Goal: Task Accomplishment & Management: Manage account settings

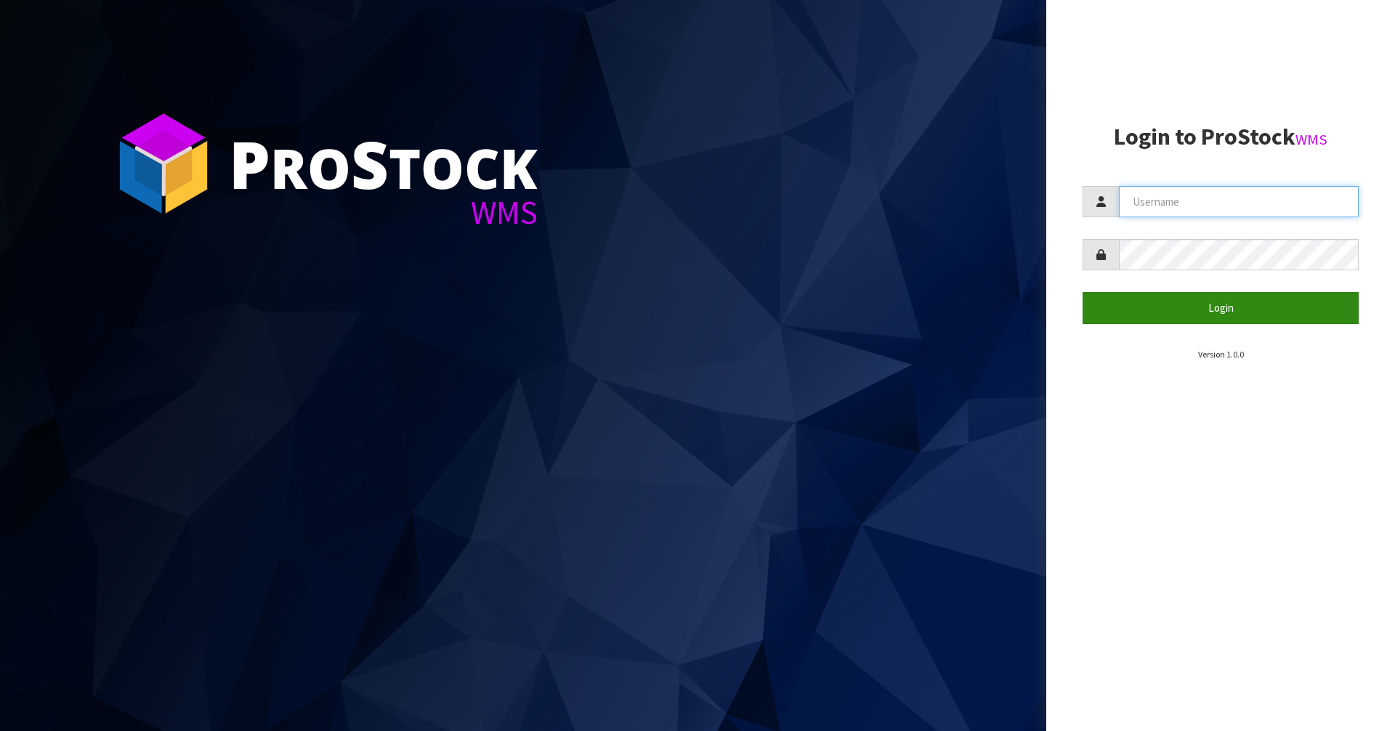
type input "Mana"
click at [1136, 312] on button "Login" at bounding box center [1221, 307] width 276 height 31
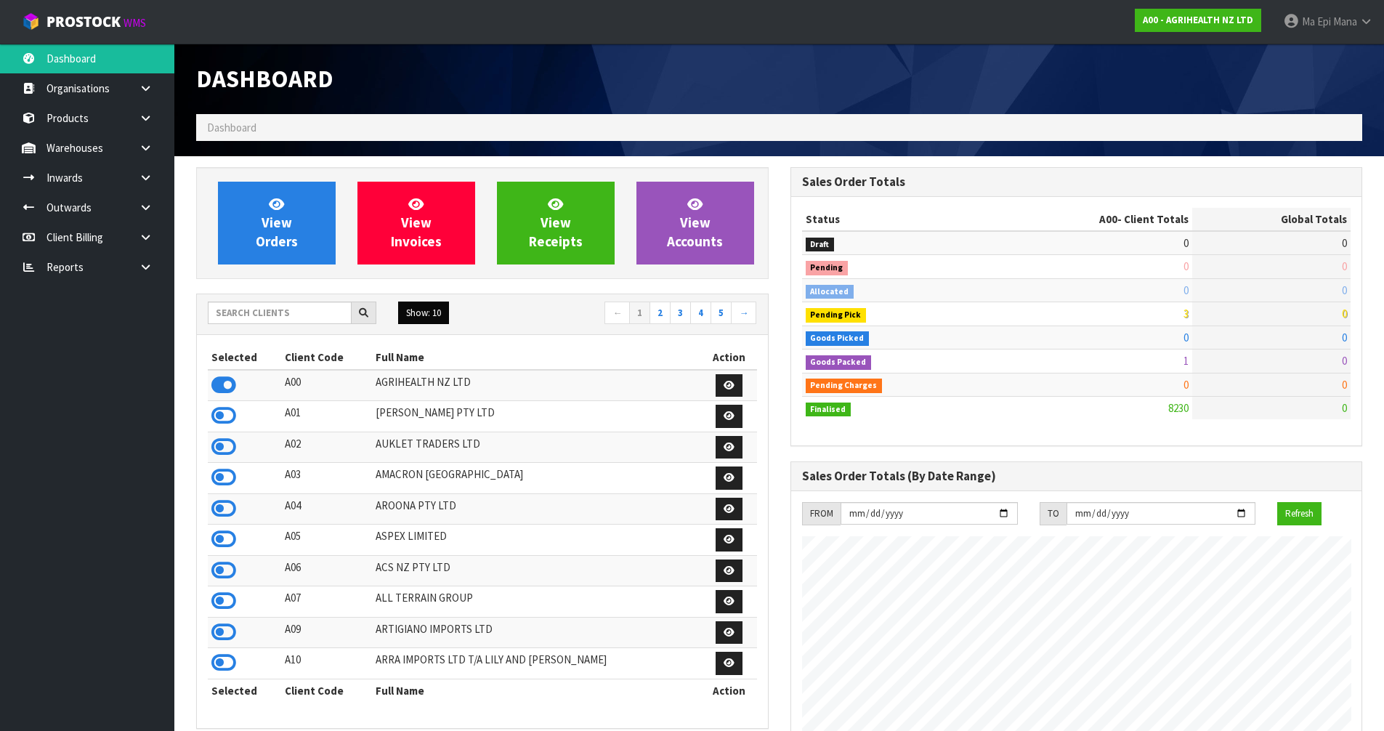
scroll to position [1101, 594]
click at [291, 305] on input "text" at bounding box center [280, 313] width 144 height 23
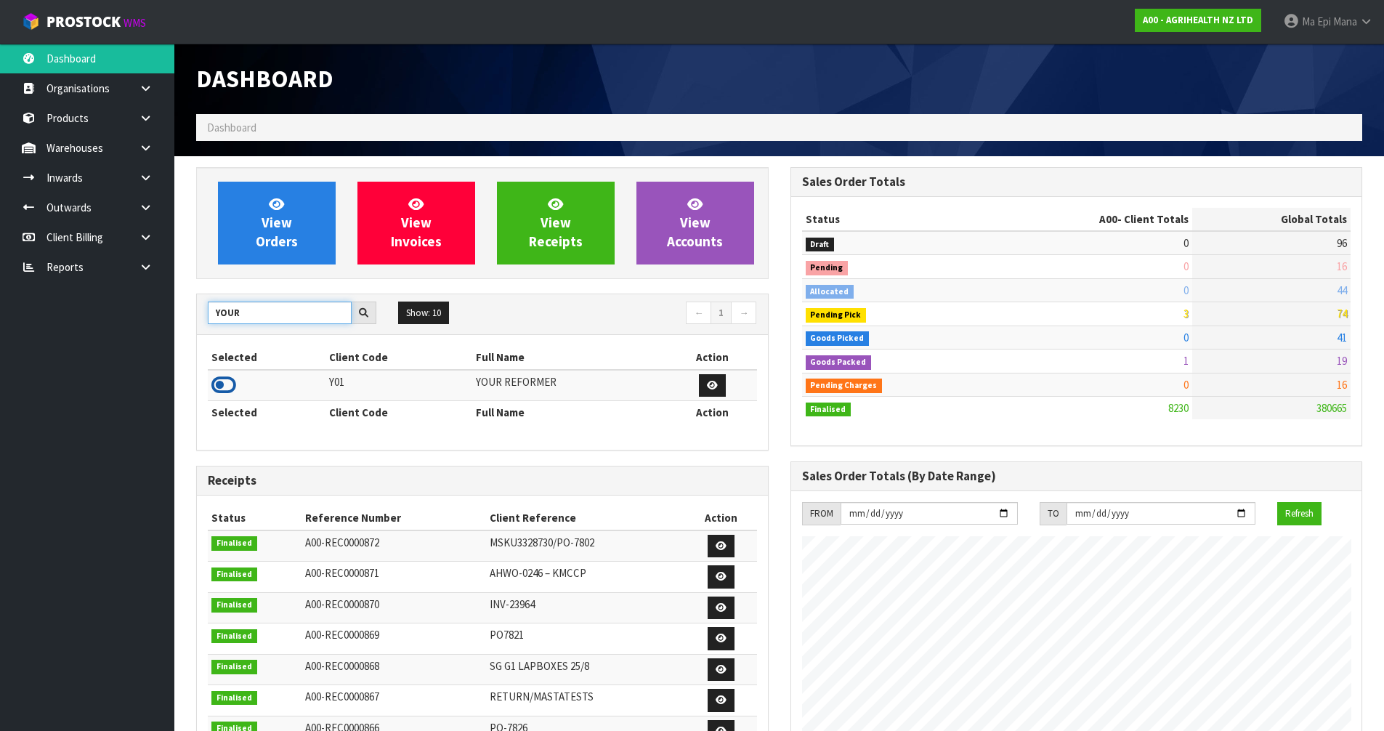
type input "YOUR"
click at [215, 388] on icon at bounding box center [223, 385] width 25 height 22
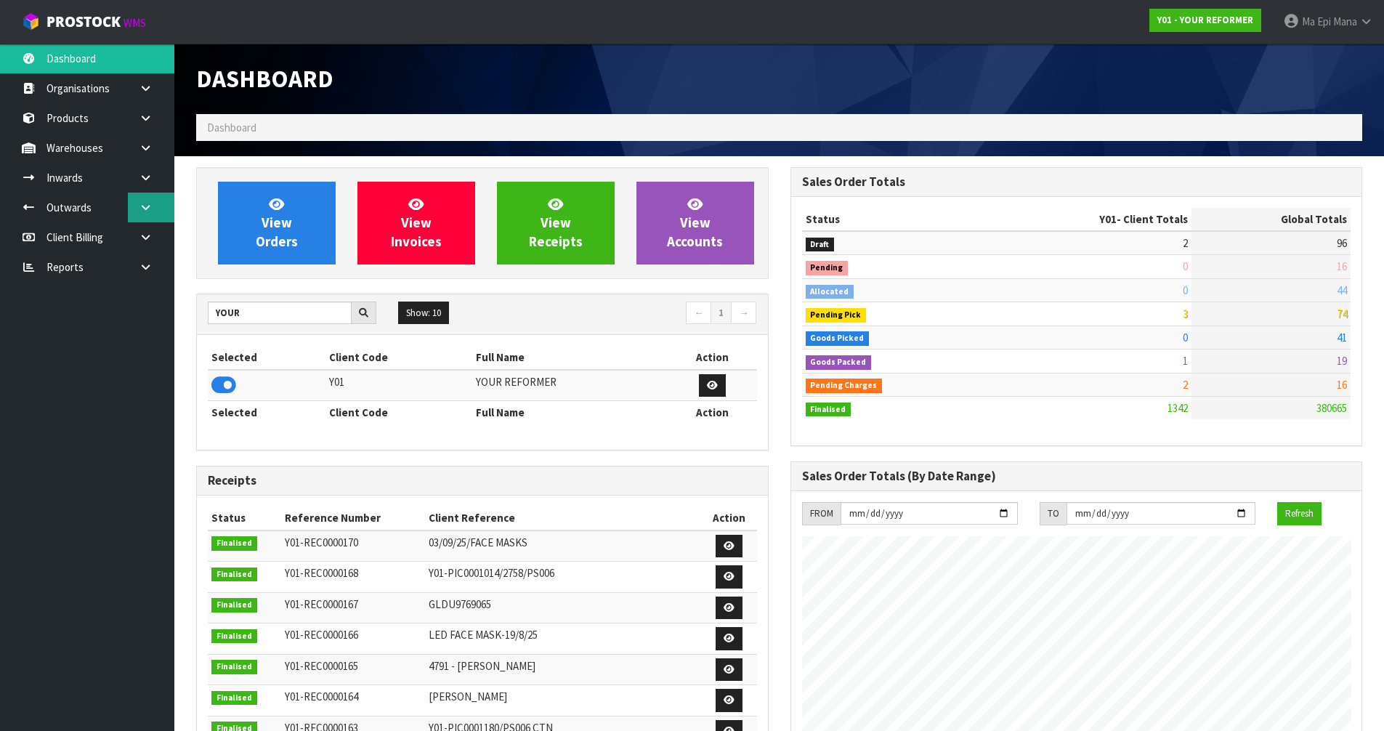
click at [151, 211] on icon at bounding box center [146, 207] width 14 height 11
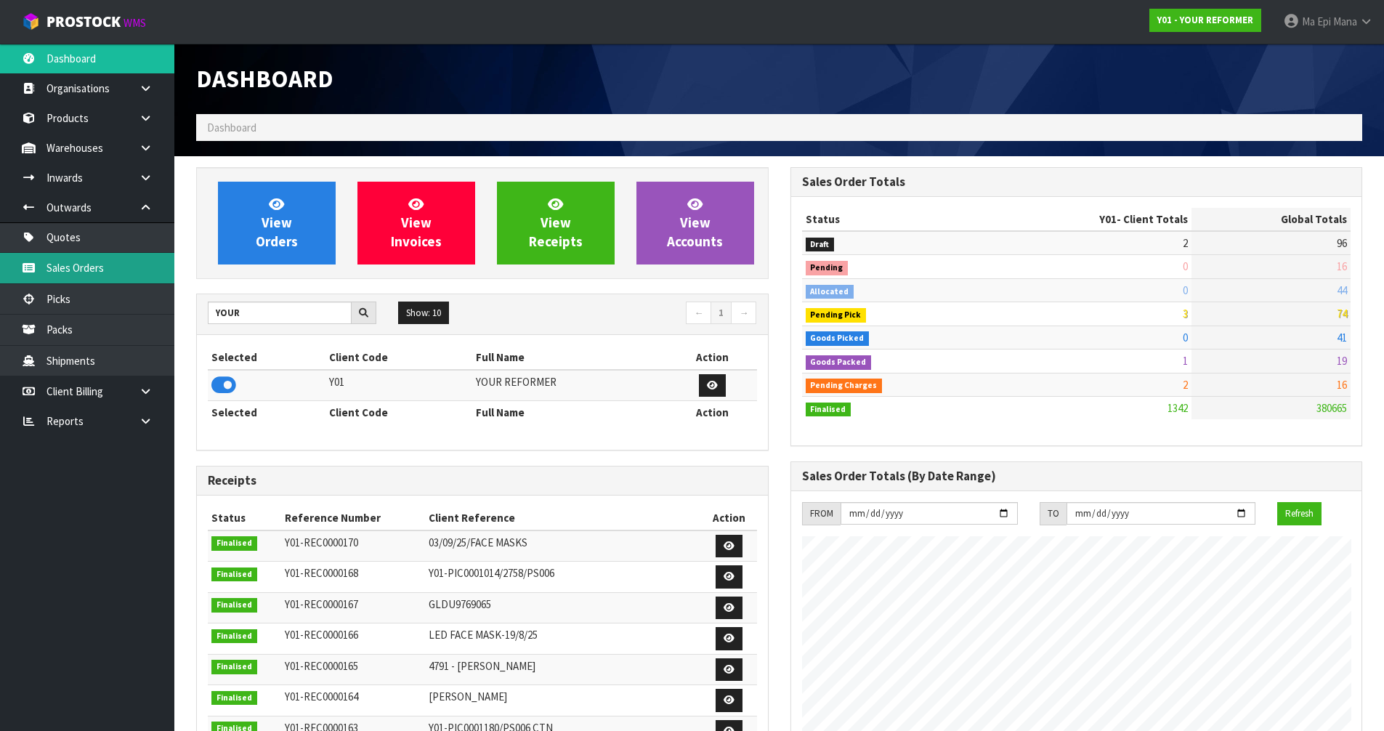
click at [134, 264] on link "Sales Orders" at bounding box center [87, 268] width 174 height 30
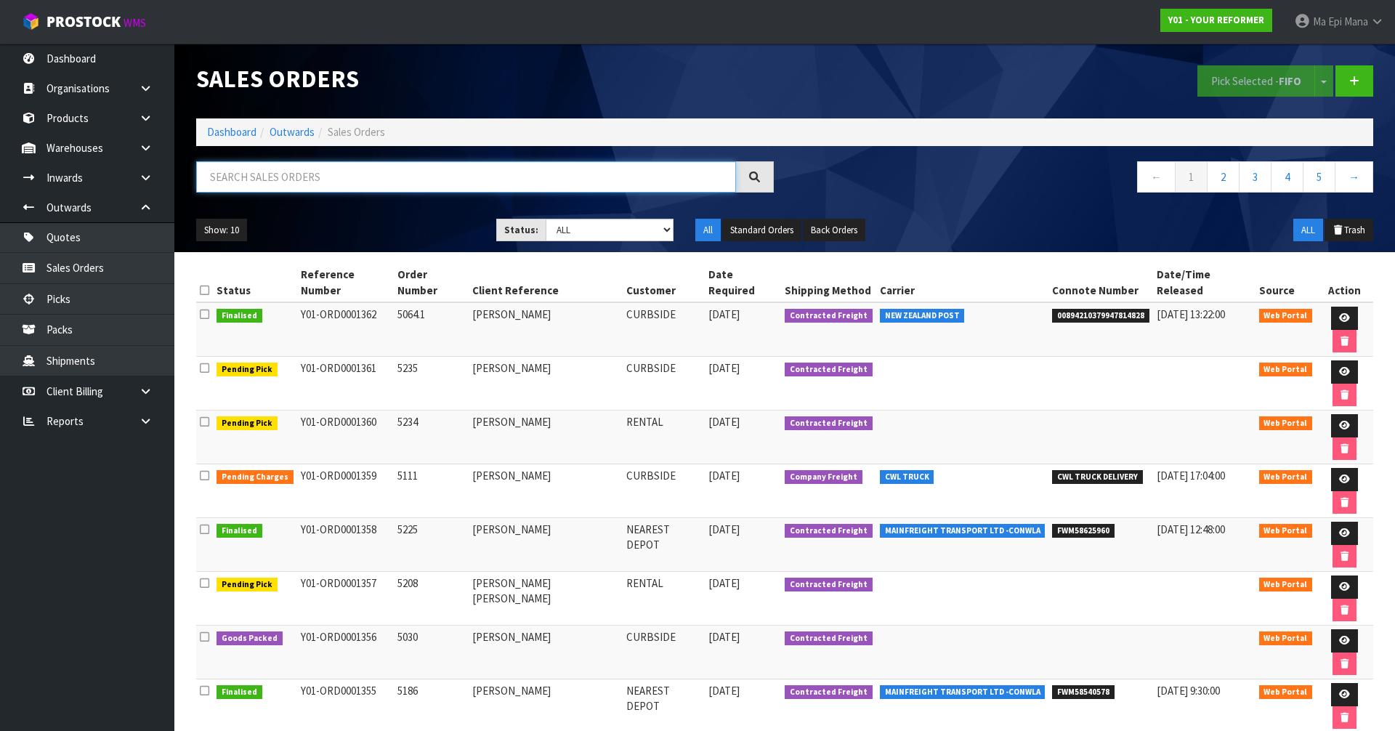
click at [285, 180] on input "text" at bounding box center [466, 176] width 540 height 31
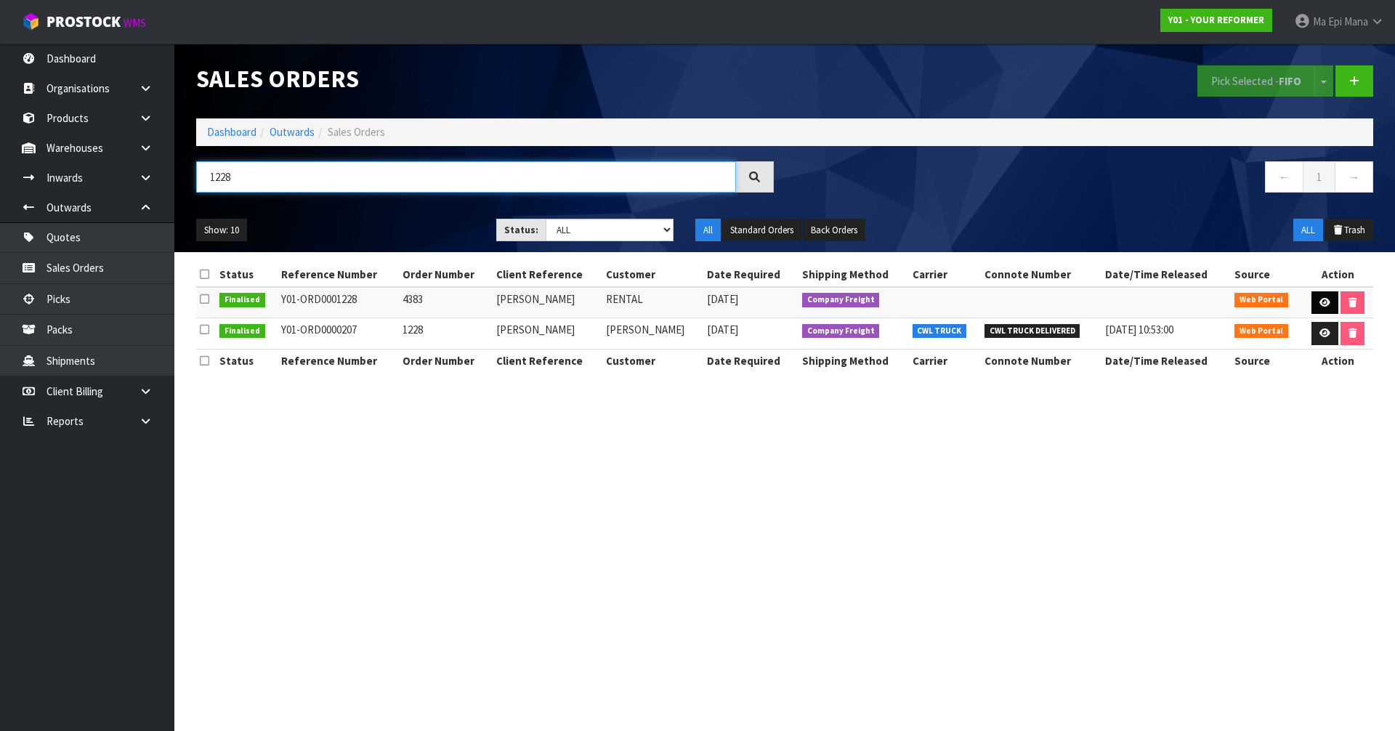
type input "1228"
click at [1326, 307] on icon at bounding box center [1325, 302] width 11 height 9
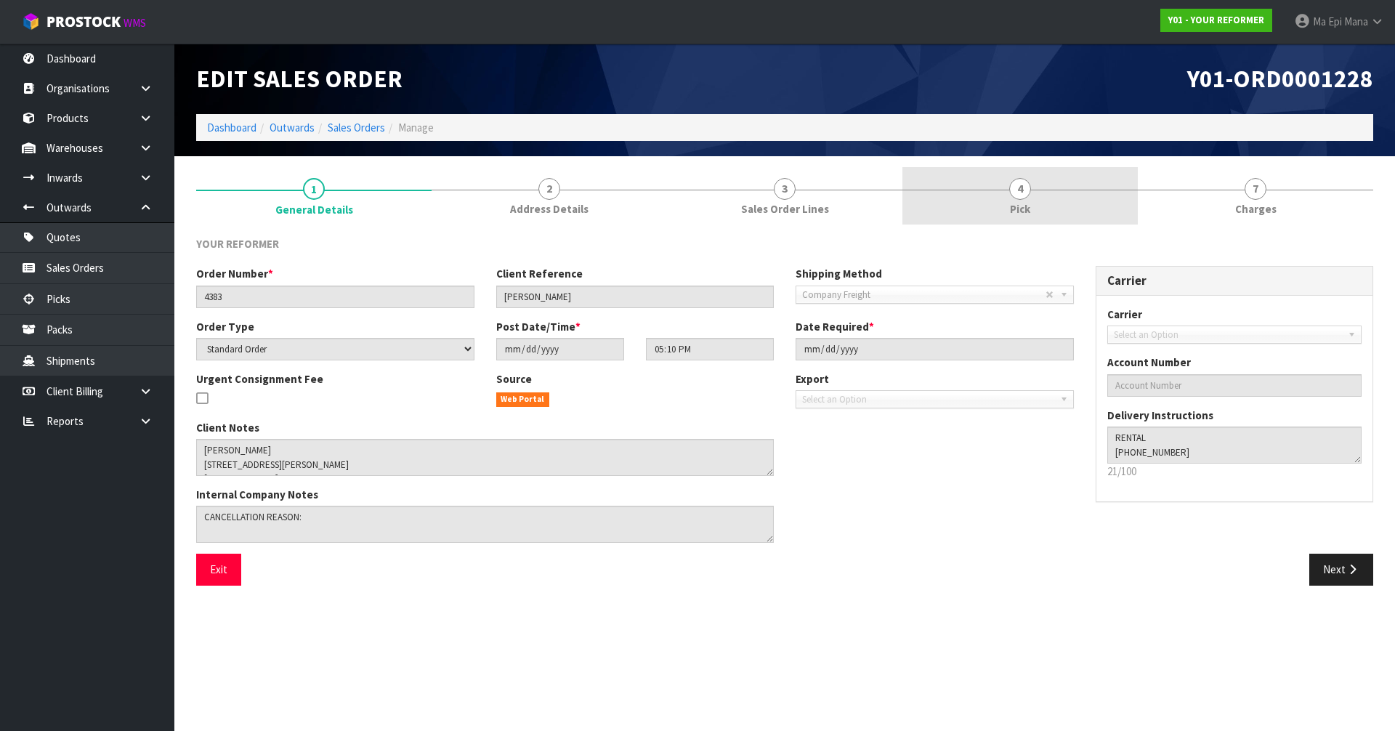
click at [1019, 197] on span "4" at bounding box center [1020, 189] width 22 height 22
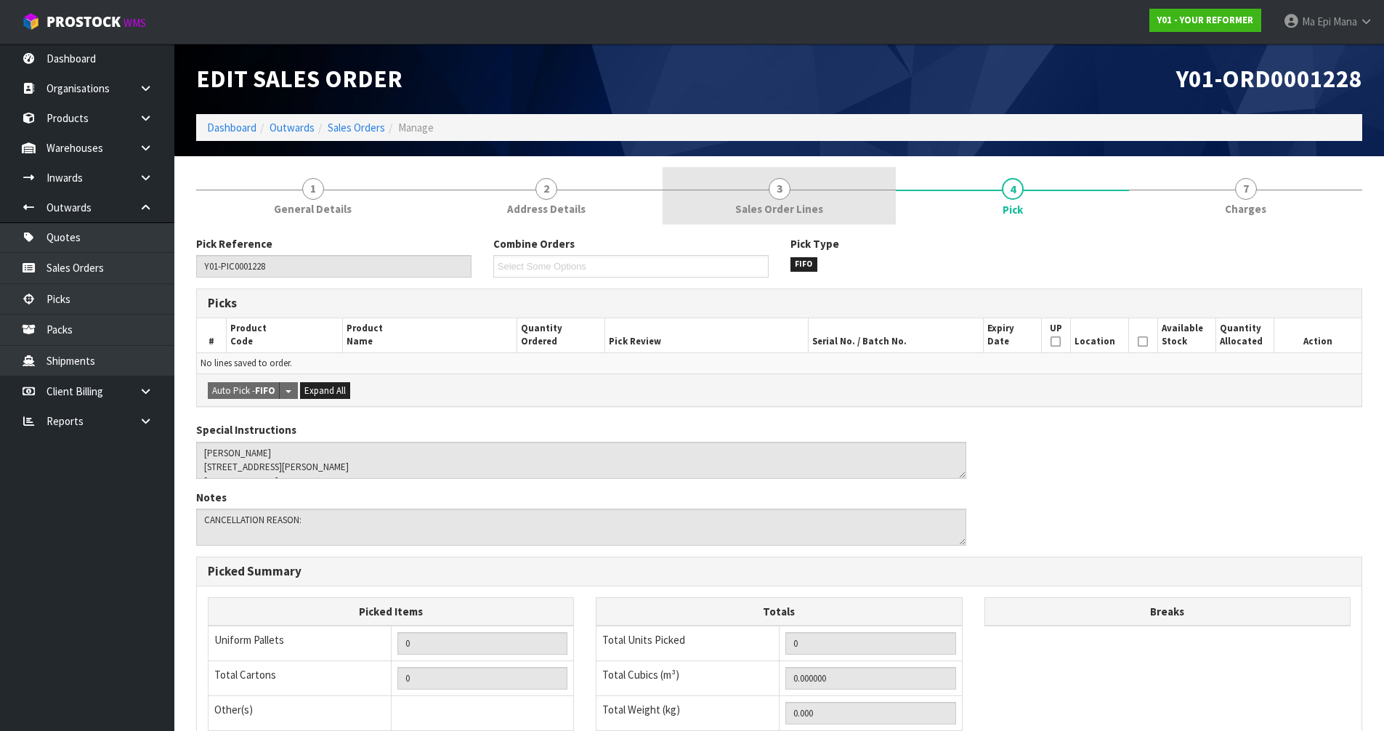
click at [823, 195] on link "3 Sales Order Lines" at bounding box center [779, 195] width 233 height 57
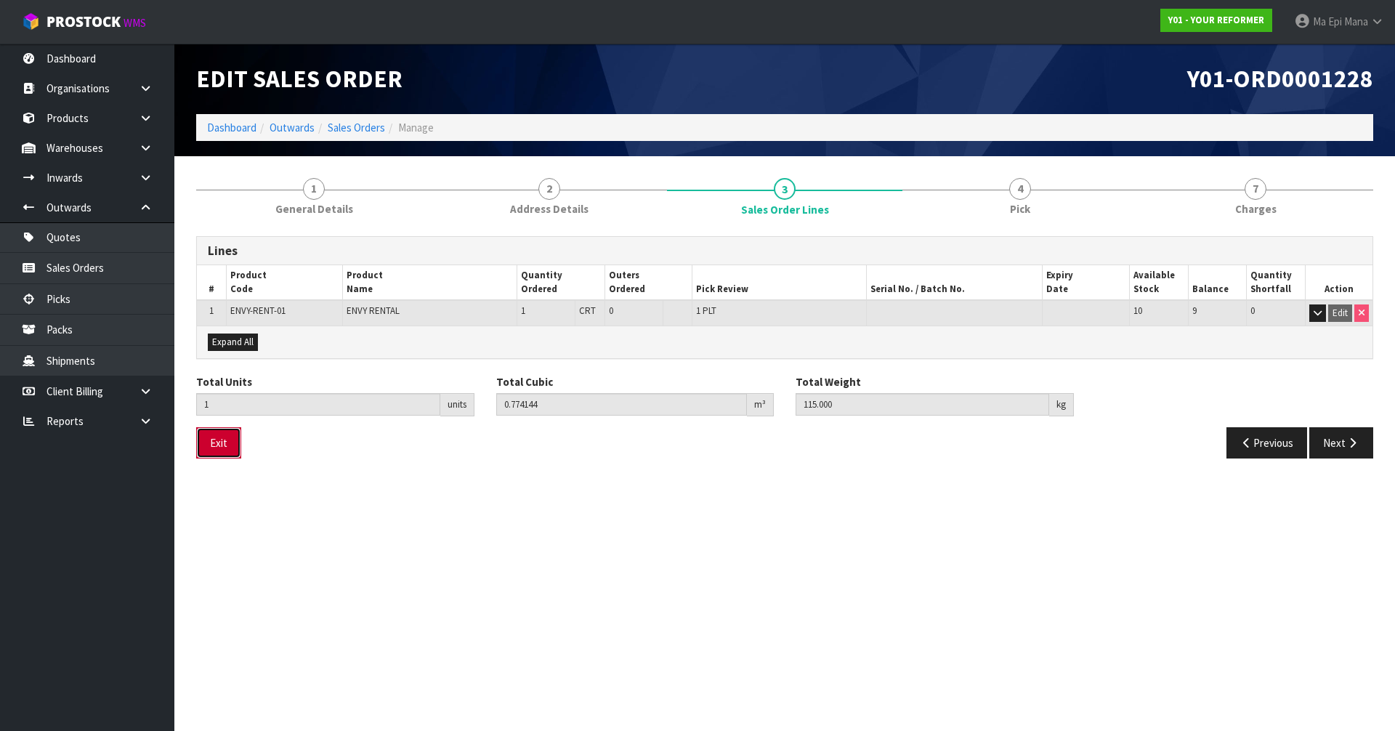
click at [206, 442] on button "Exit" at bounding box center [218, 442] width 45 height 31
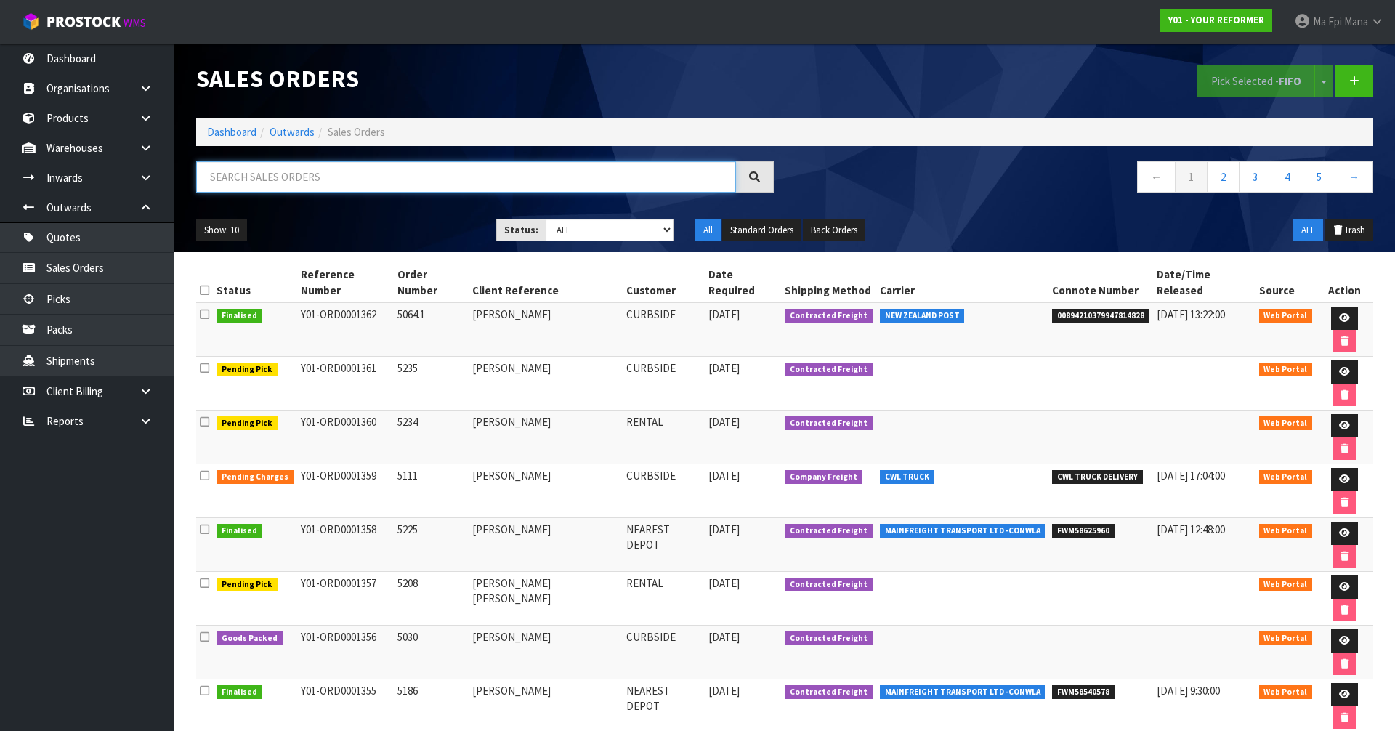
click at [339, 166] on input "text" at bounding box center [466, 176] width 540 height 31
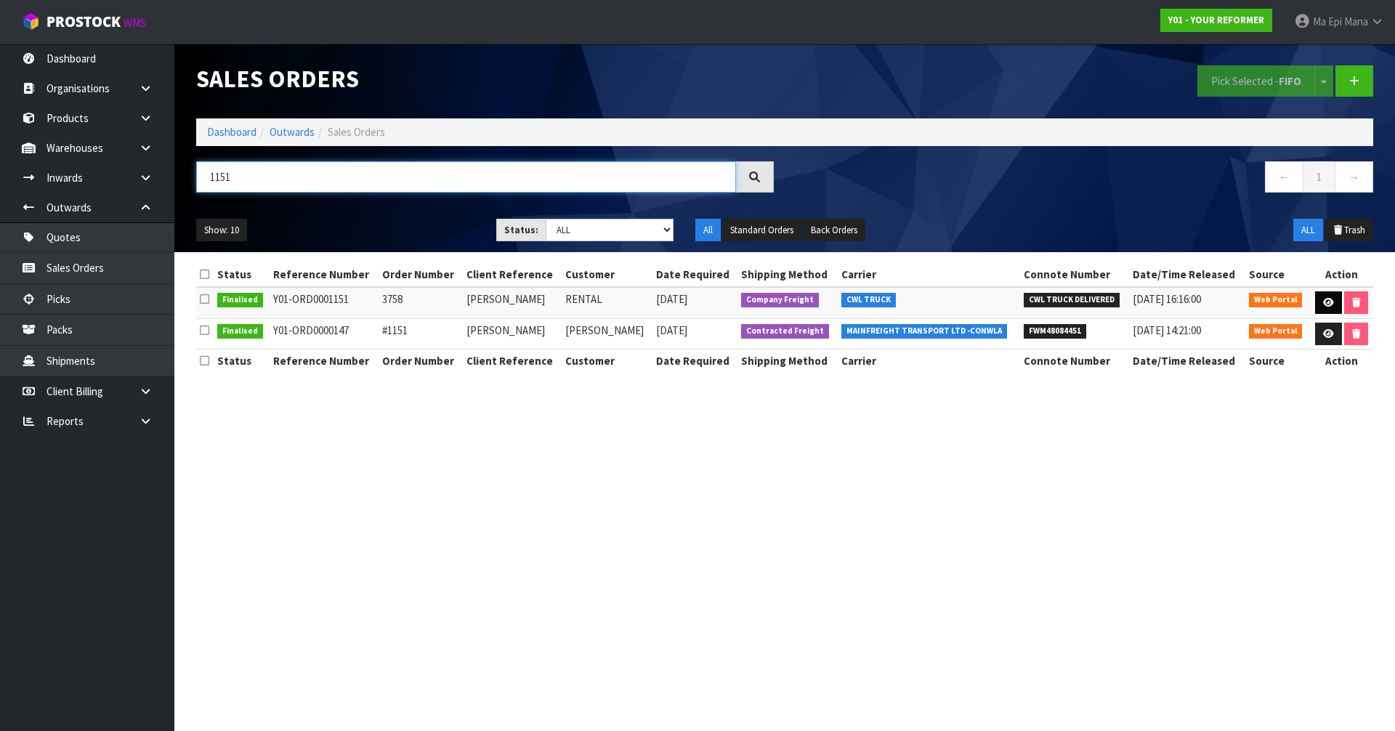
type input "1151"
click at [1324, 304] on icon at bounding box center [1328, 302] width 11 height 9
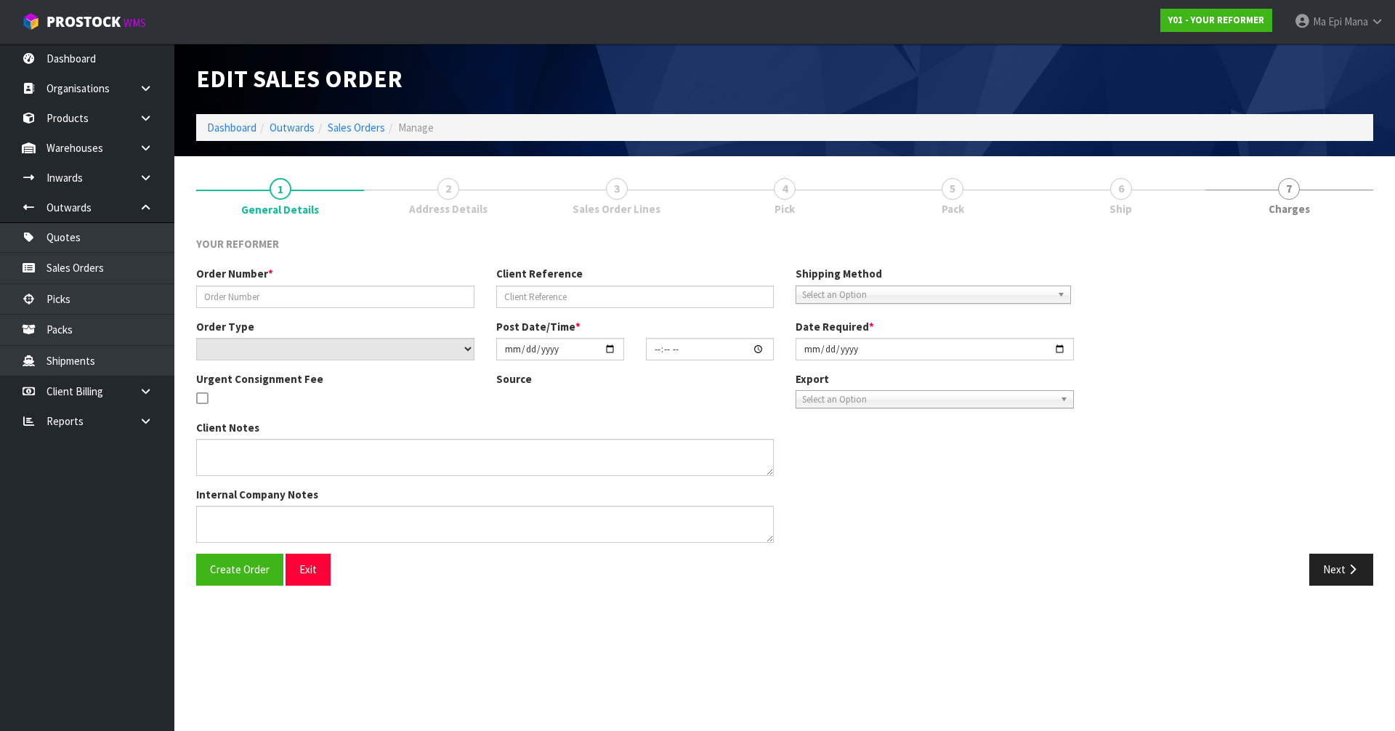
type input "3758"
type input "[PERSON_NAME]"
select select "number:0"
type input "[DATE]"
type input "10:04:00.000"
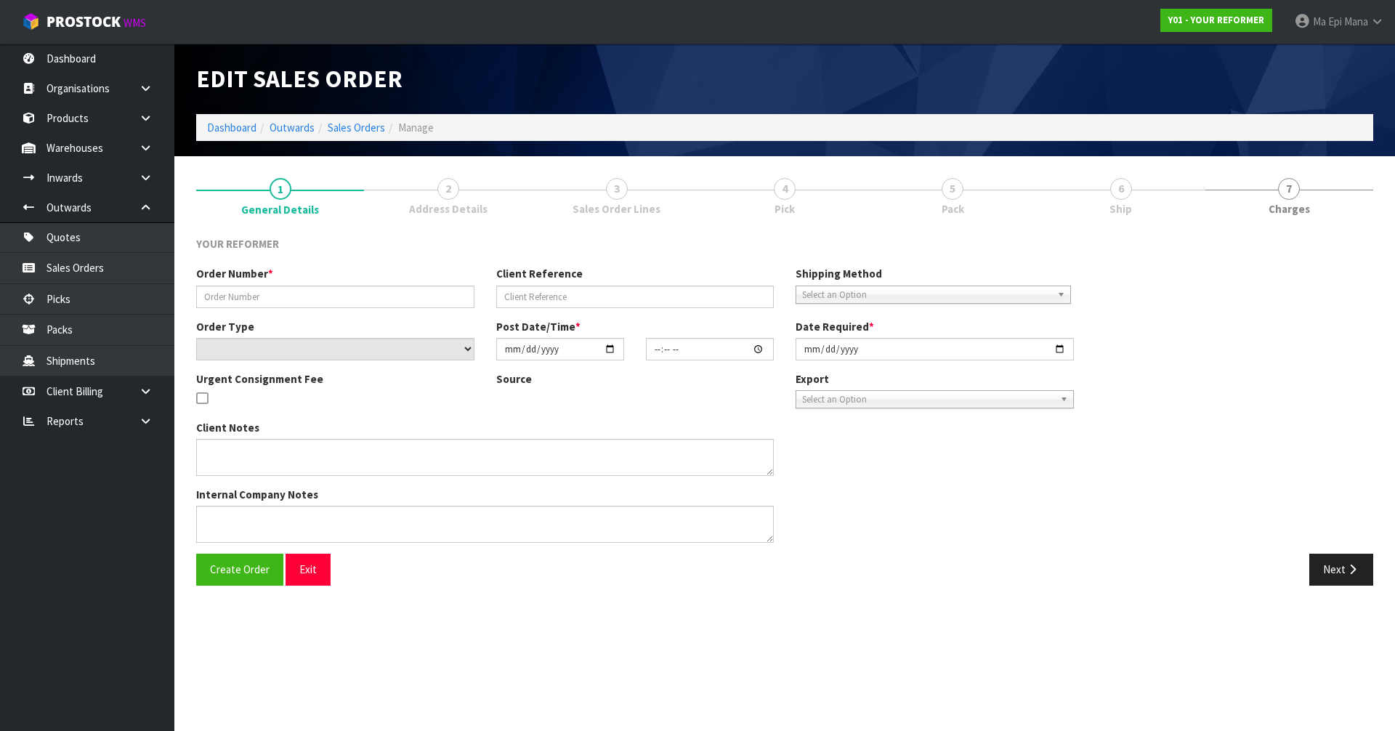
type input "[DATE]"
type textarea "[PERSON_NAME] [STREET_ADDRESS] [PHONE_NUMBER]"
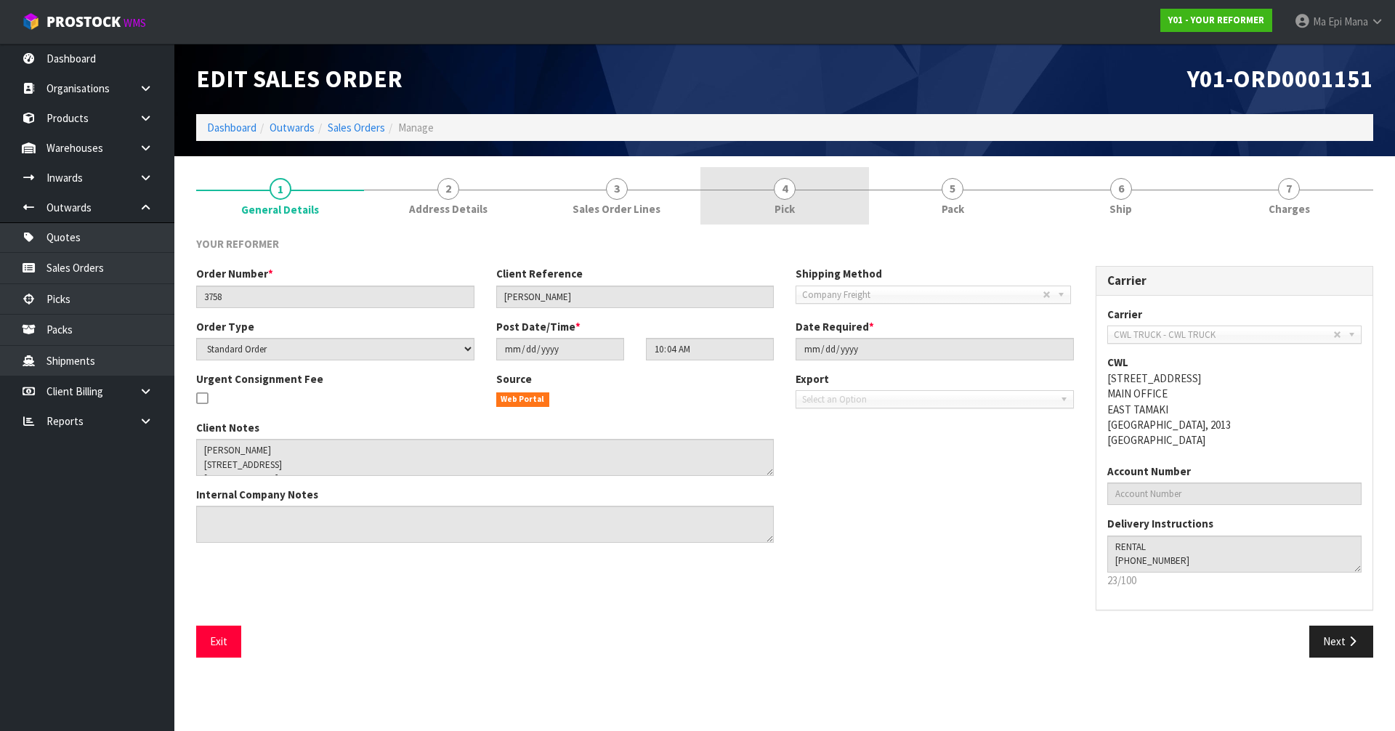
click at [793, 200] on link "4 Pick" at bounding box center [784, 195] width 168 height 57
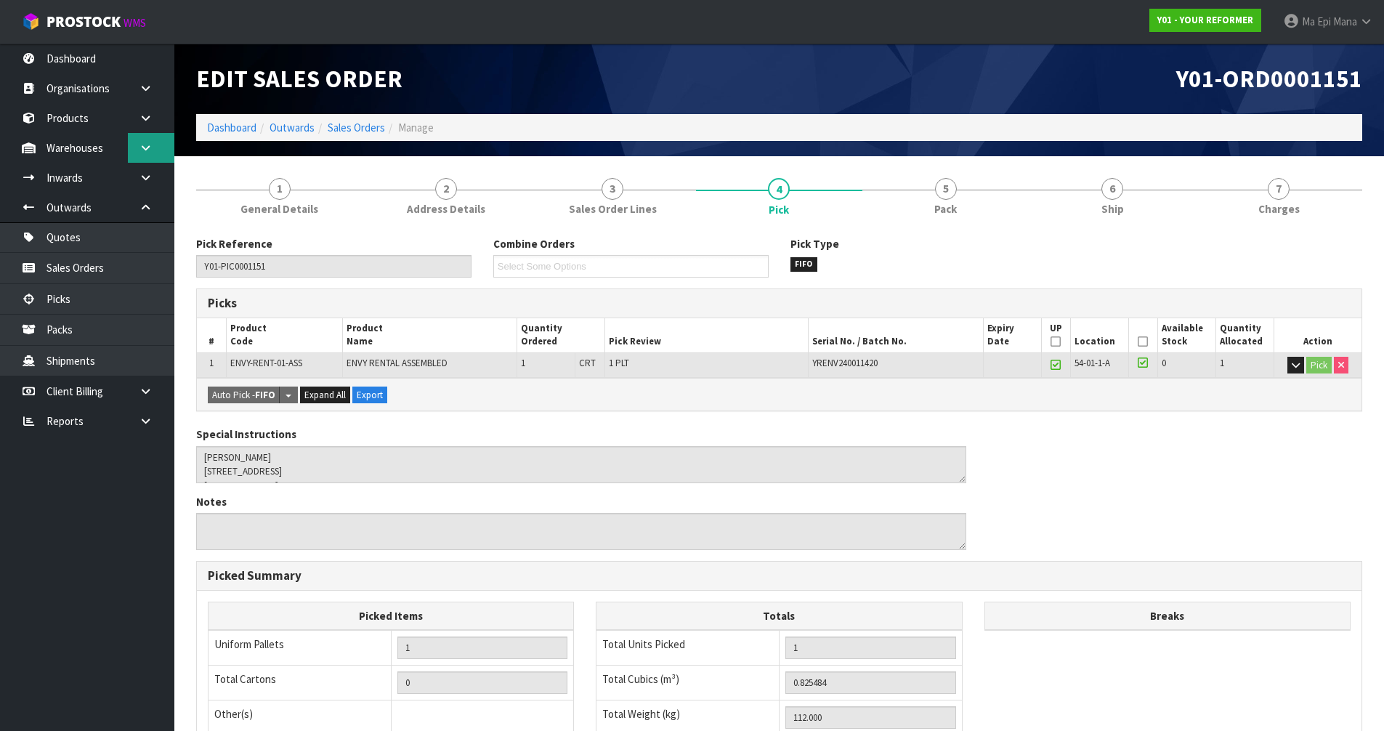
click at [140, 148] on icon at bounding box center [146, 147] width 14 height 11
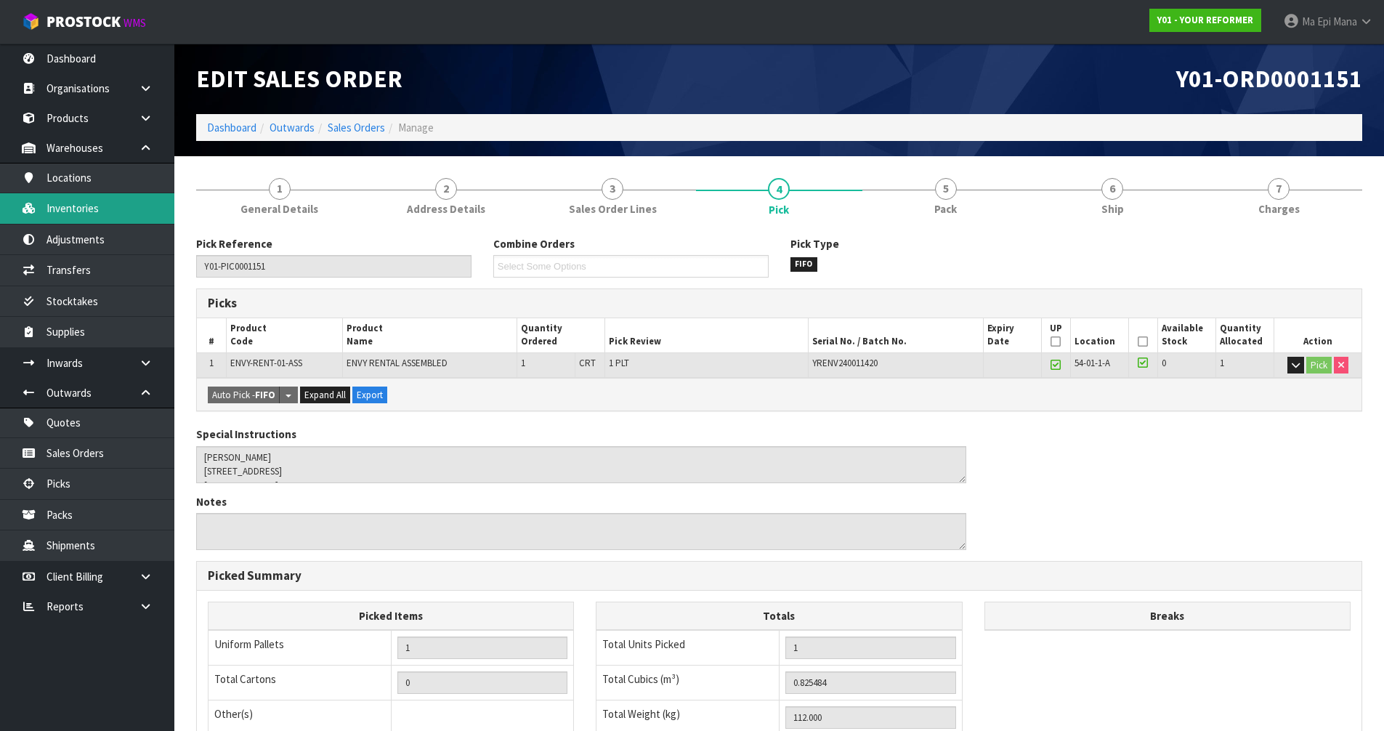
click at [118, 207] on link "Inventories" at bounding box center [87, 208] width 174 height 30
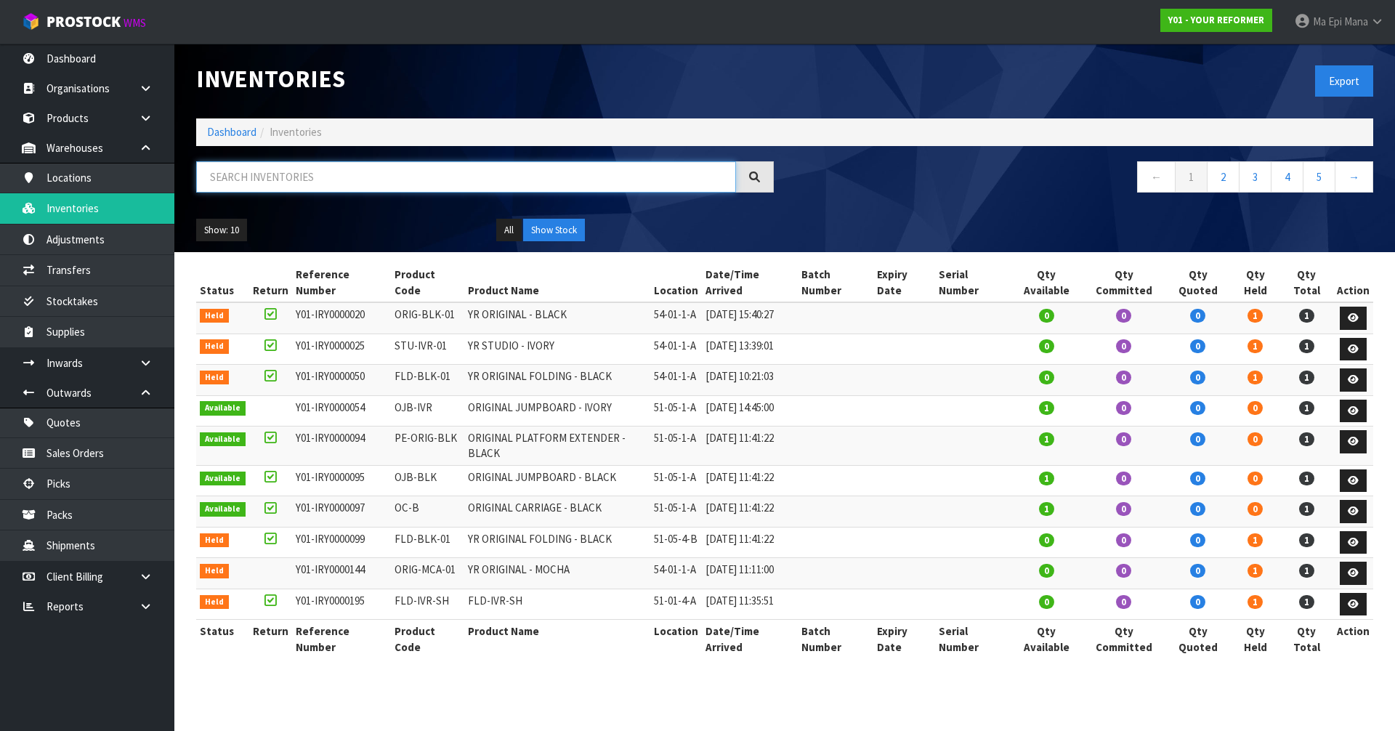
click at [262, 184] on input "text" at bounding box center [466, 176] width 540 height 31
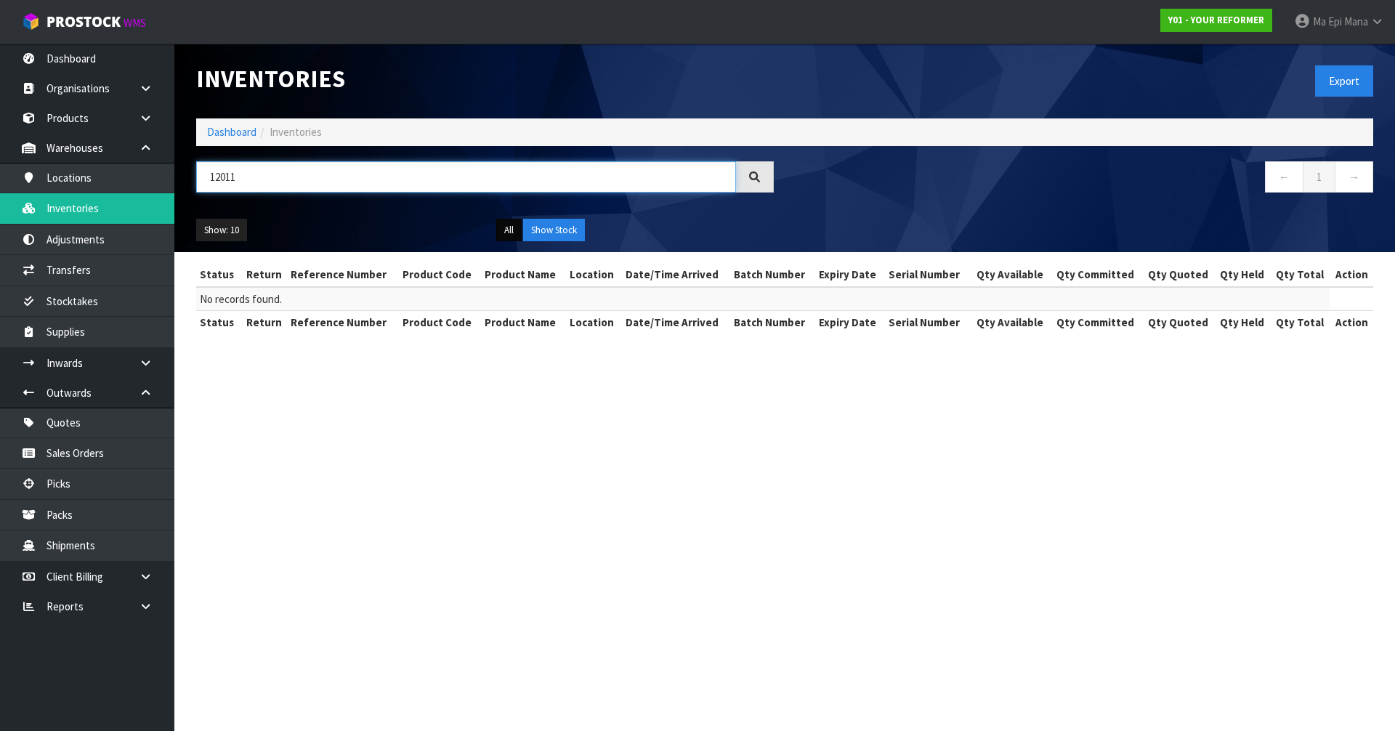
type input "12011"
click at [514, 230] on button "All" at bounding box center [508, 230] width 25 height 23
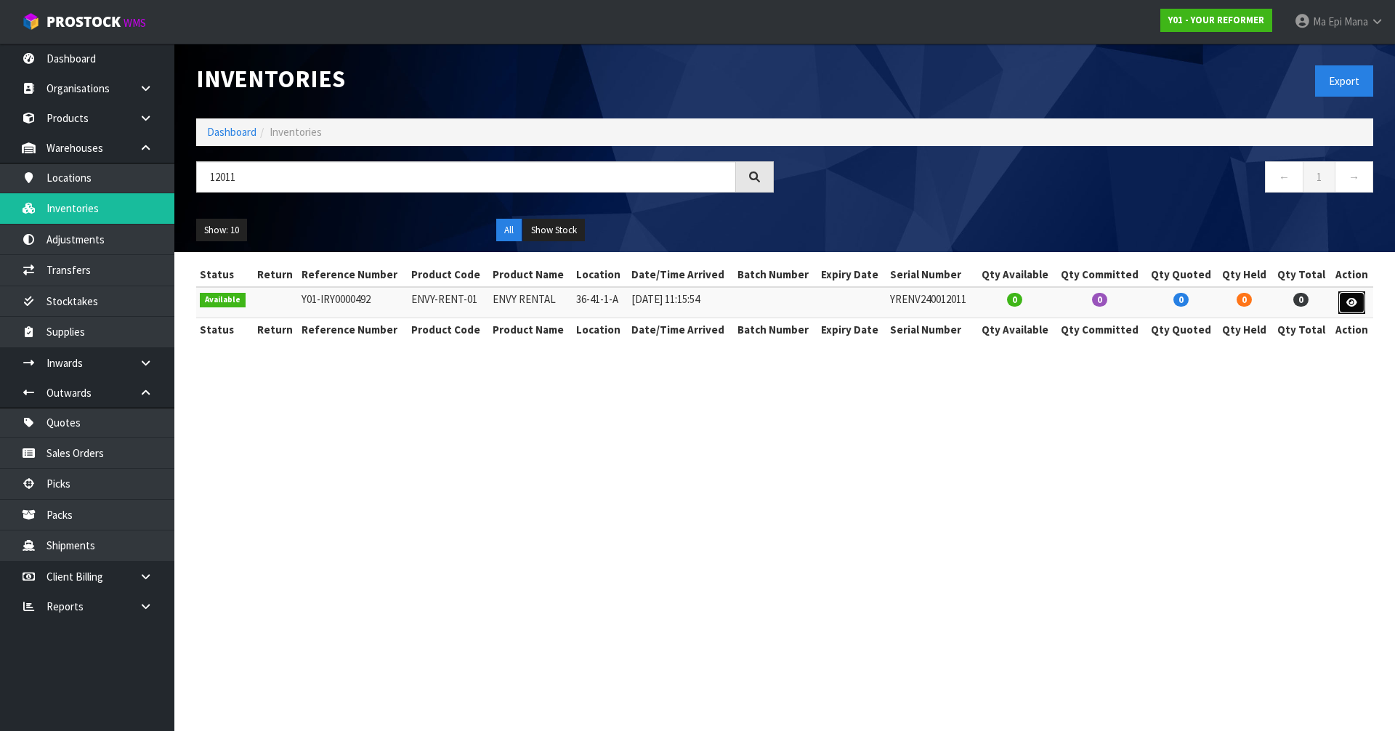
click at [1357, 303] on icon at bounding box center [1351, 302] width 11 height 9
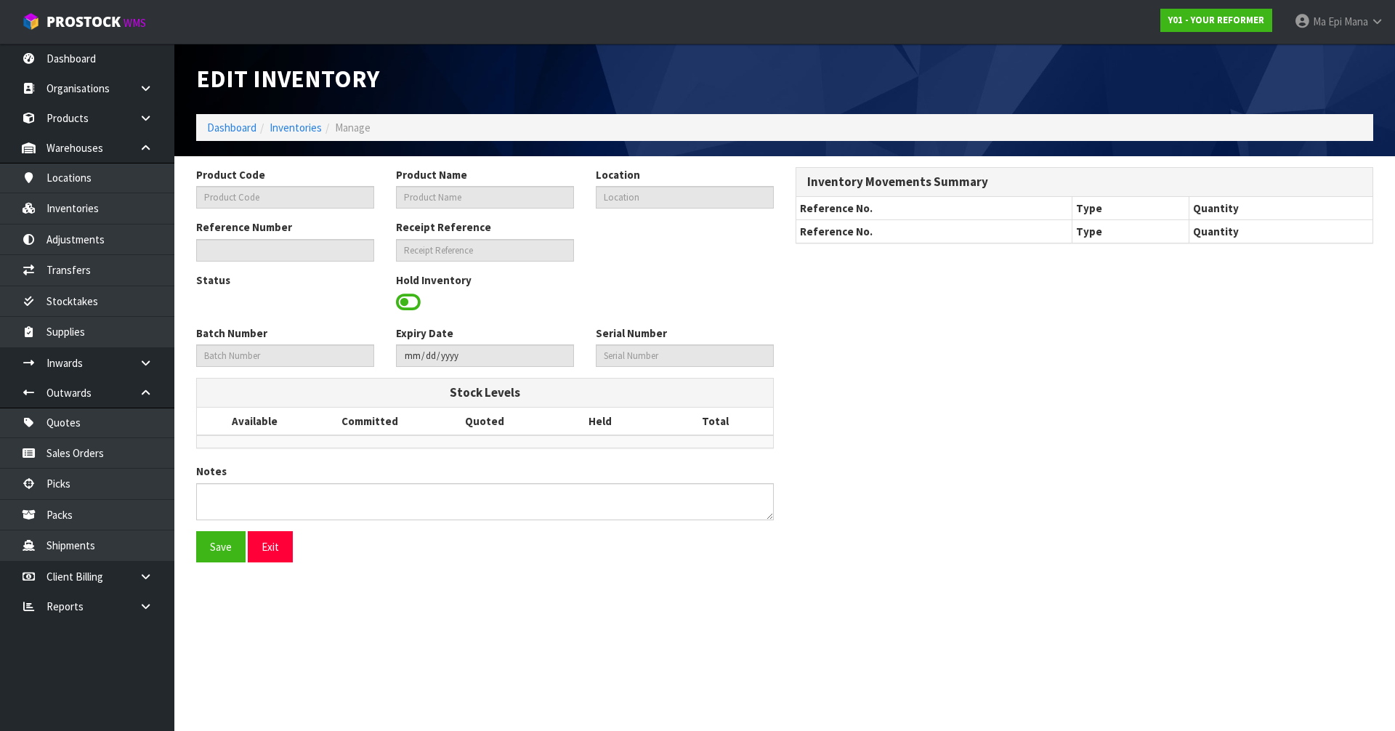
type input "ENVY-RENT-01"
type input "ENVY RENTAL"
type input "36-41-1-A"
type input "Y01-IRY0000492"
type input "Y01-REC0000052"
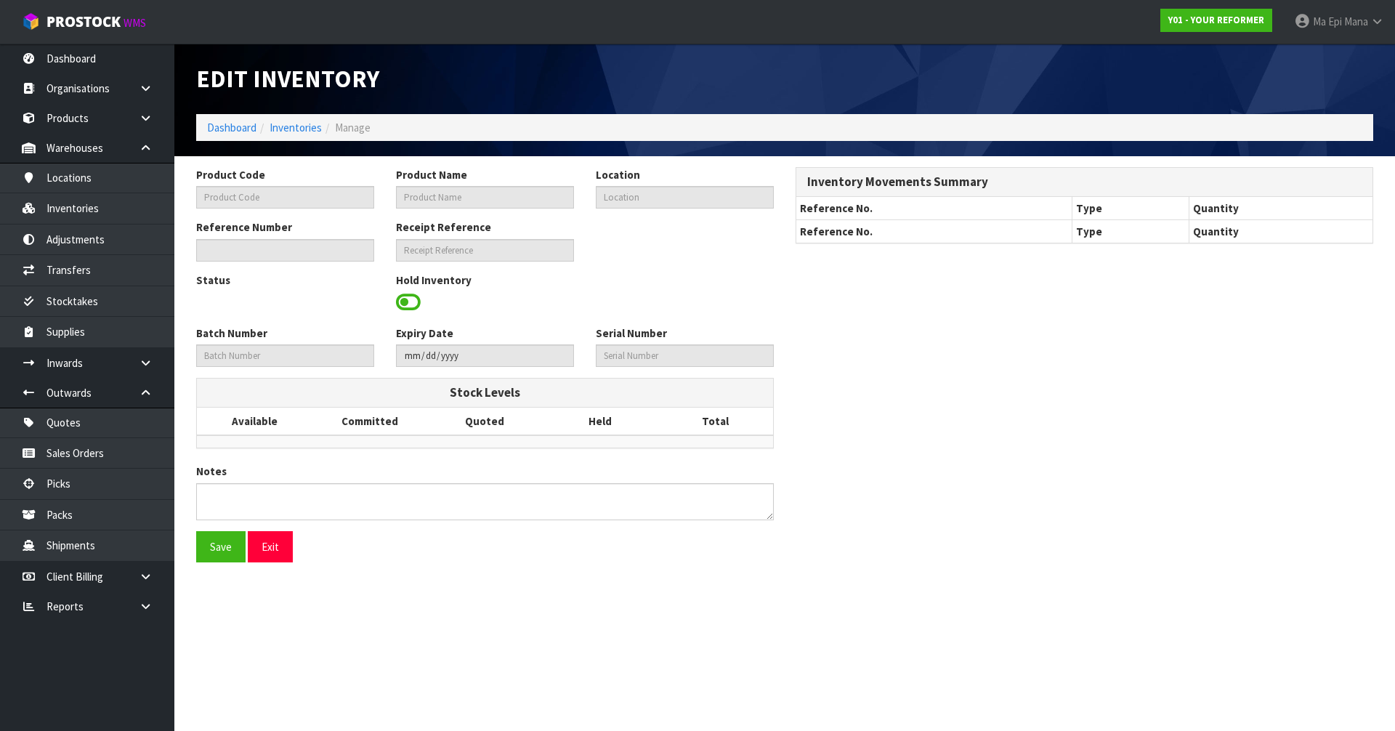
type input "YRENV240012011"
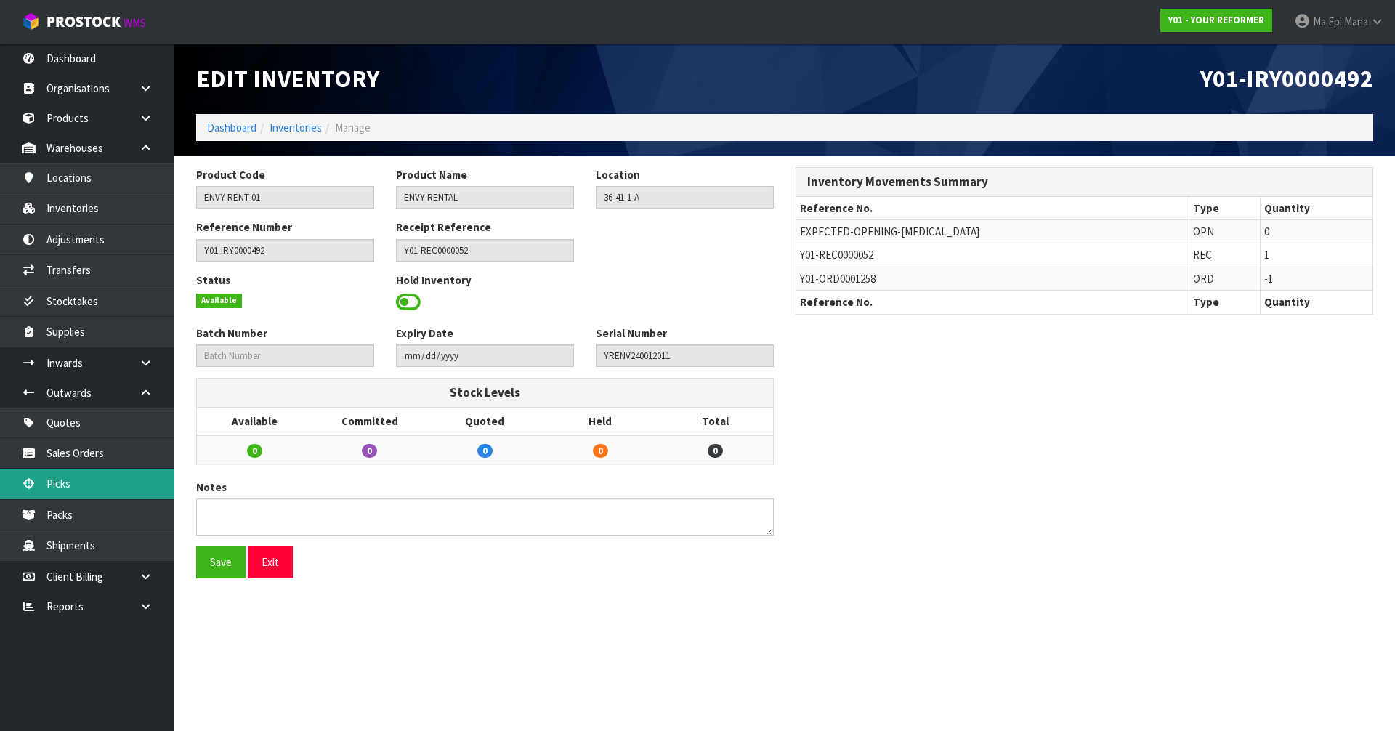
click at [131, 484] on link "Picks" at bounding box center [87, 484] width 174 height 30
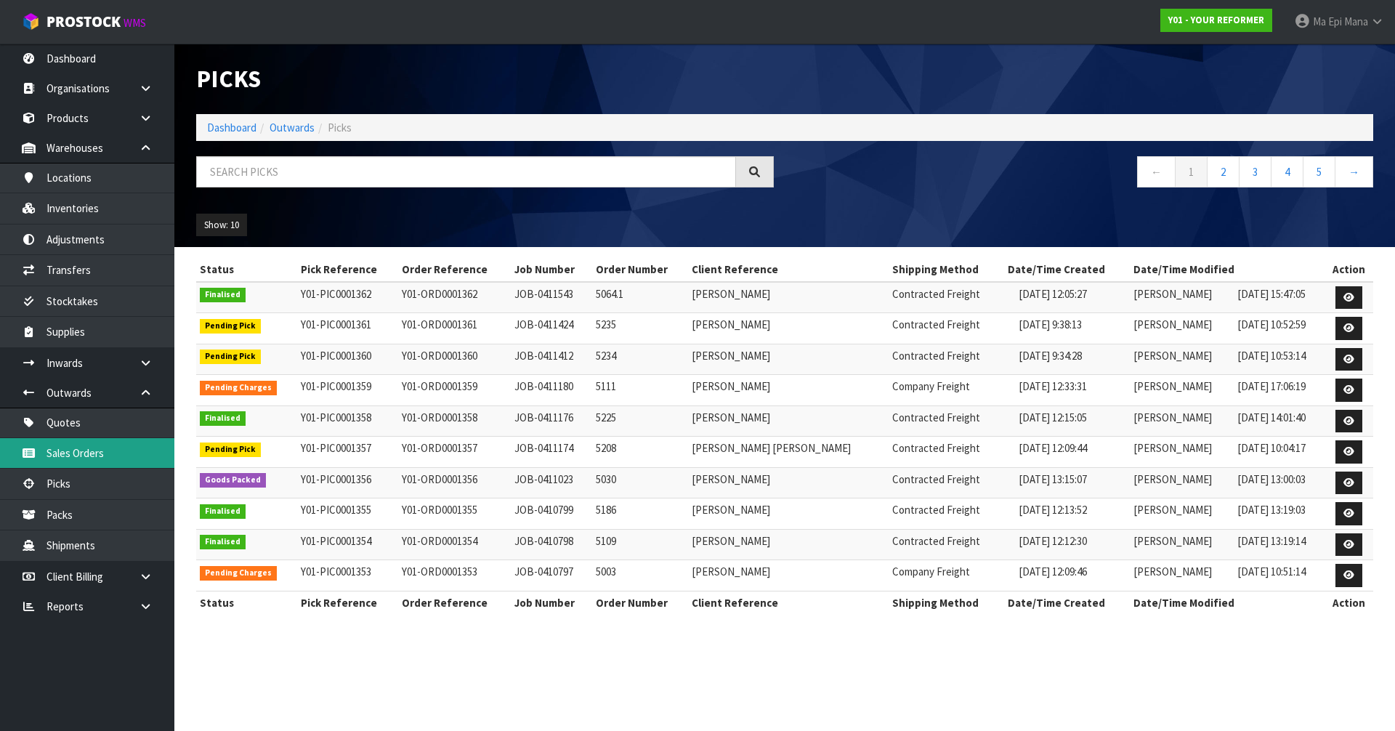
click at [117, 448] on link "Sales Orders" at bounding box center [87, 453] width 174 height 30
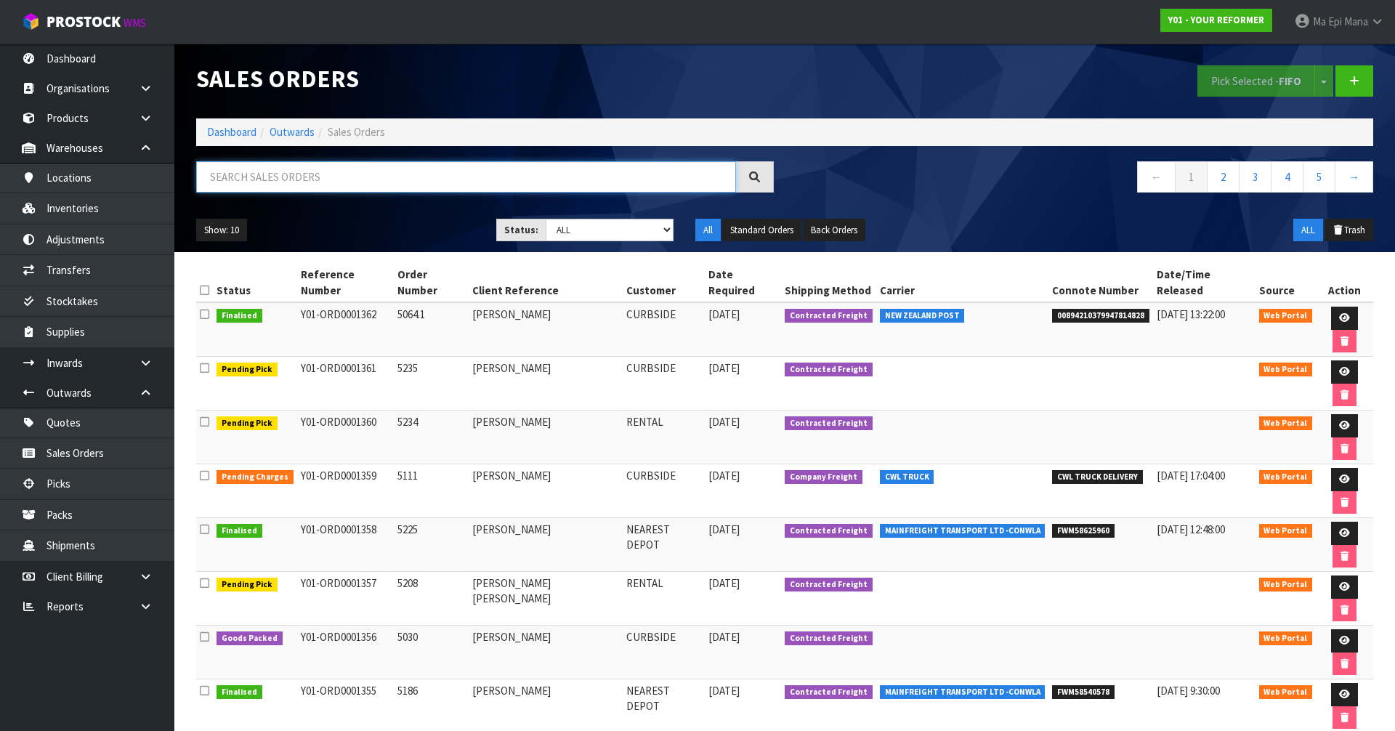
click at [292, 182] on input "text" at bounding box center [466, 176] width 540 height 31
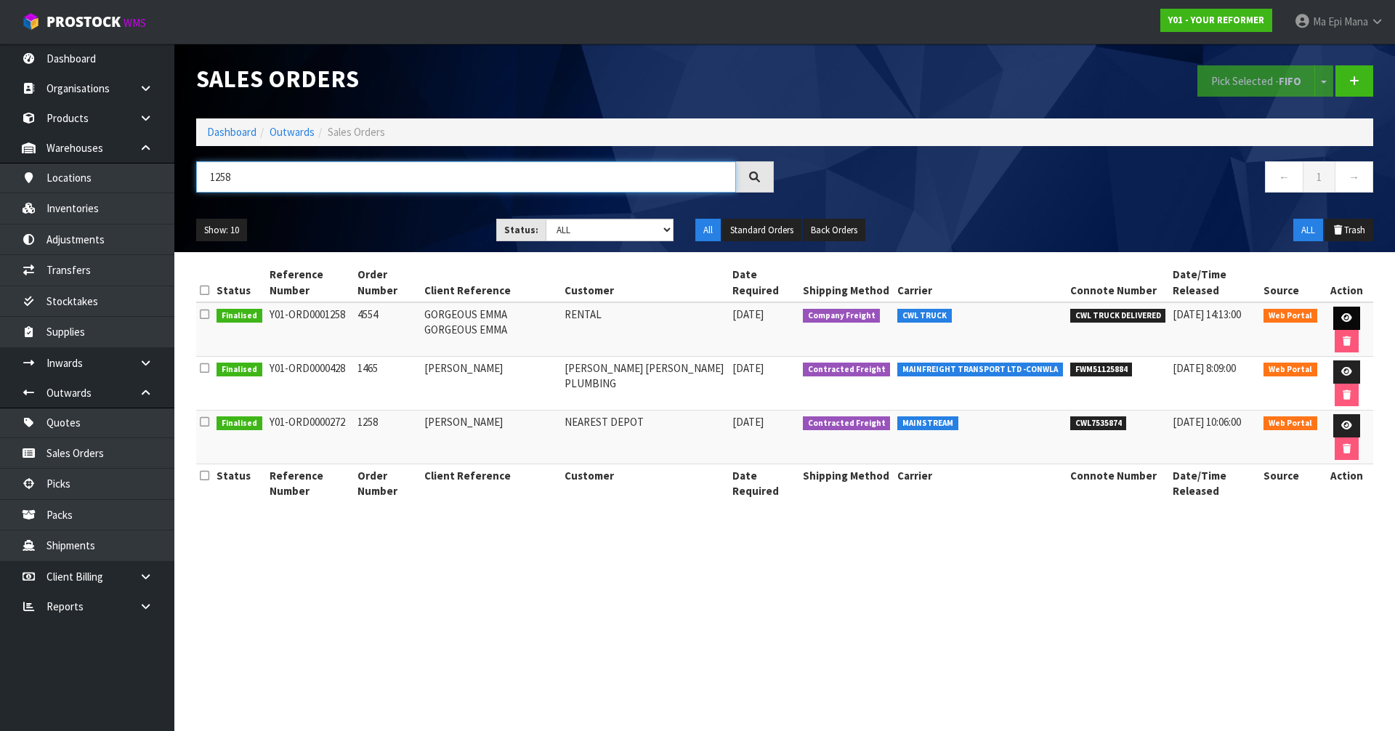
type input "1258"
click at [1336, 314] on link at bounding box center [1346, 318] width 27 height 23
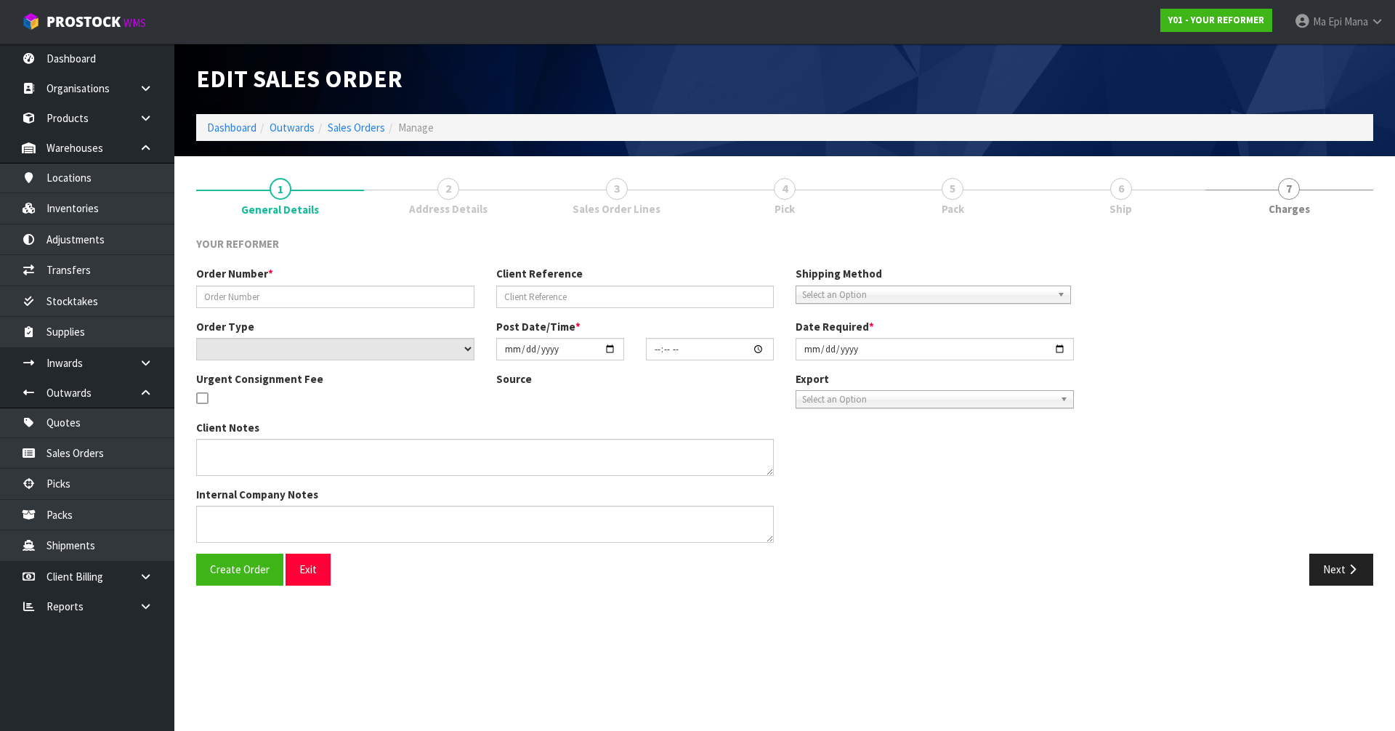
type input "4554"
type input "GORGEOUS EMMA GORGEOUS EMMA"
select select "number:0"
type input "[DATE]"
type input "12:23:00.000"
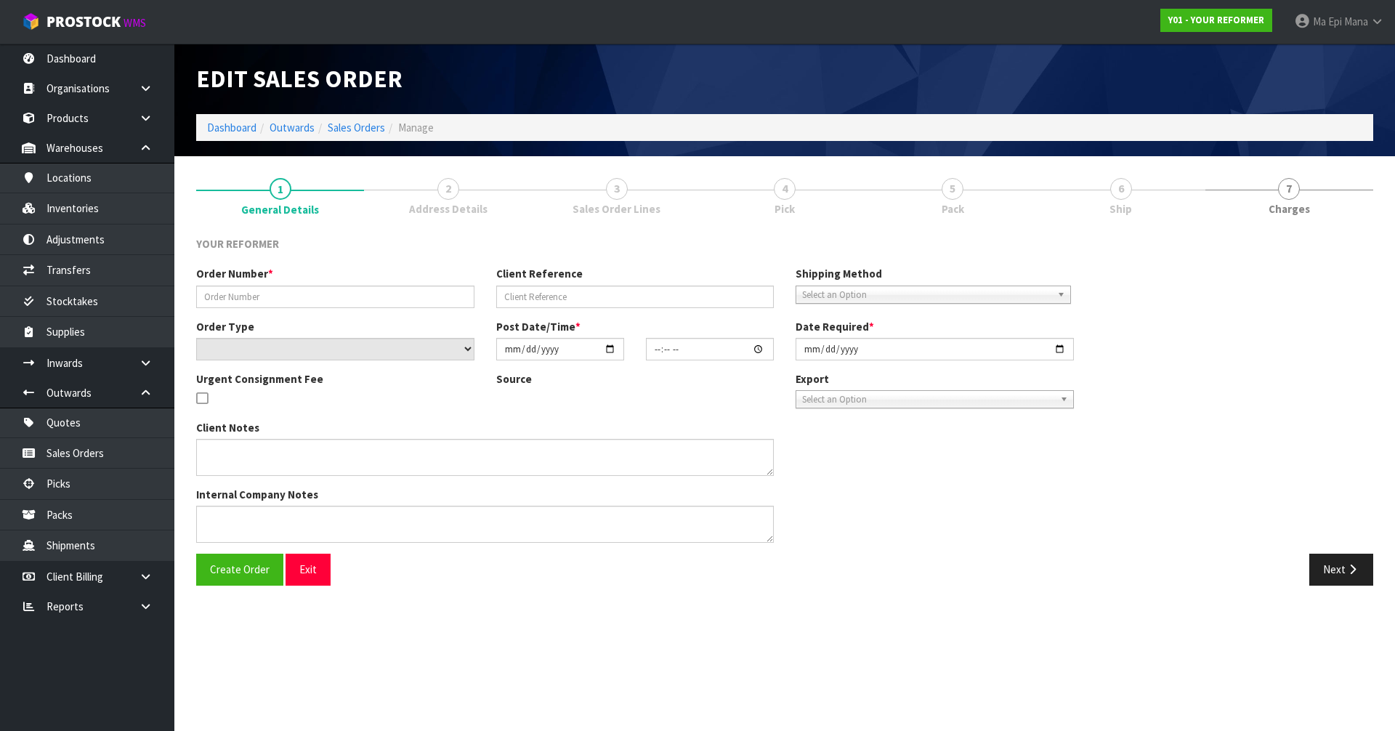
type input "[DATE]"
type textarea "GORGEOUS EMMA GORGEOUS EMMA 38B WILTSHIRE PL AUK [GEOGRAPHIC_DATA] 2014 [GEOGRA…"
type textarea "REMOVED ENVY-RENT-01-ASS AND USED SOCK FROM CANCELLED ORDER 1228"
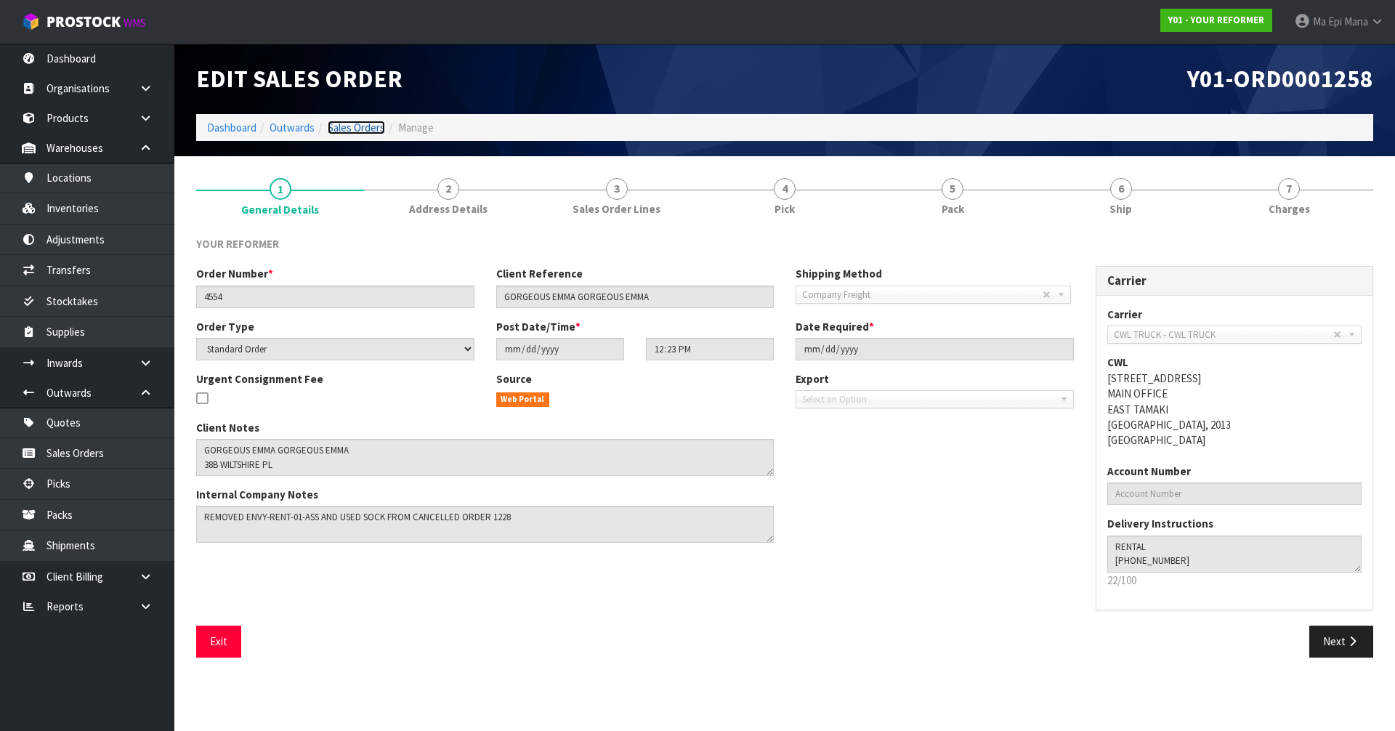
click at [370, 126] on link "Sales Orders" at bounding box center [356, 128] width 57 height 14
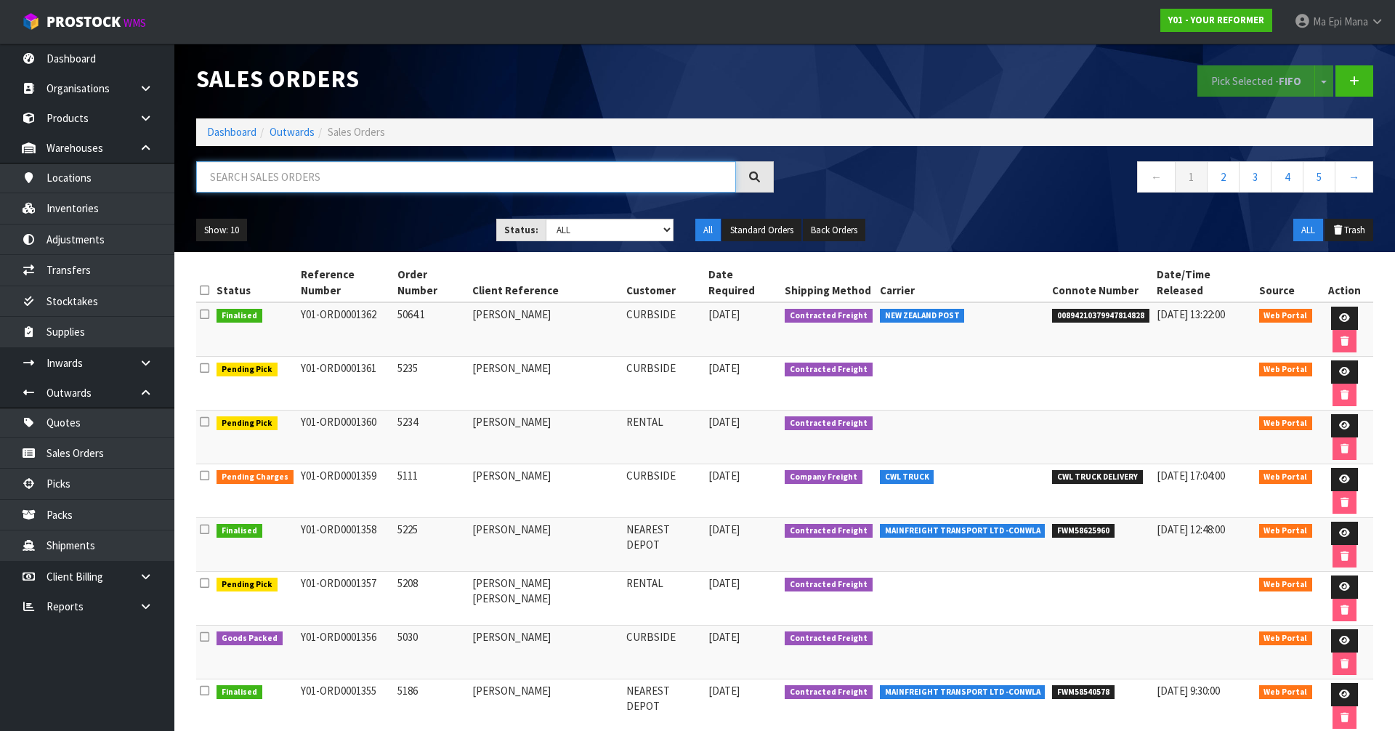
click at [371, 179] on input "text" at bounding box center [466, 176] width 540 height 31
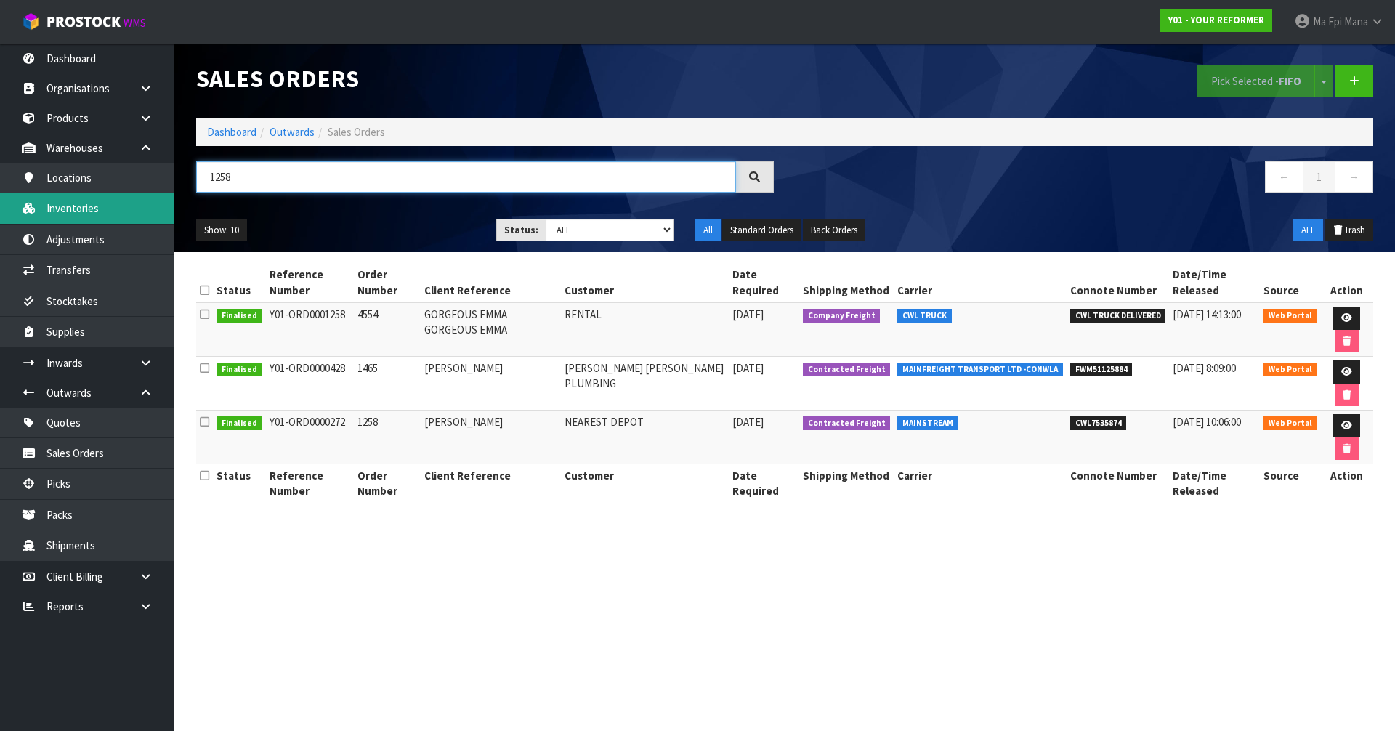
type input "1258"
click at [116, 211] on link "Inventories" at bounding box center [87, 208] width 174 height 30
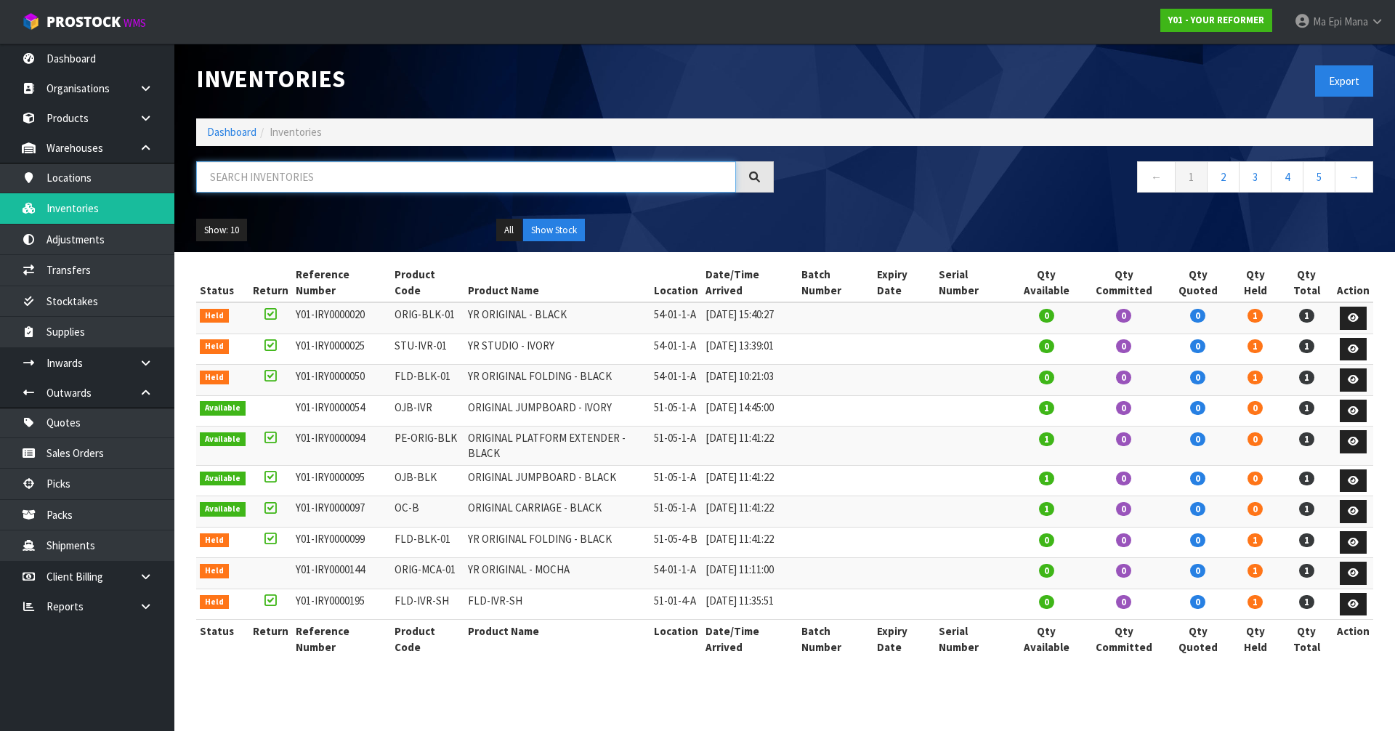
click at [250, 174] on input "text" at bounding box center [466, 176] width 540 height 31
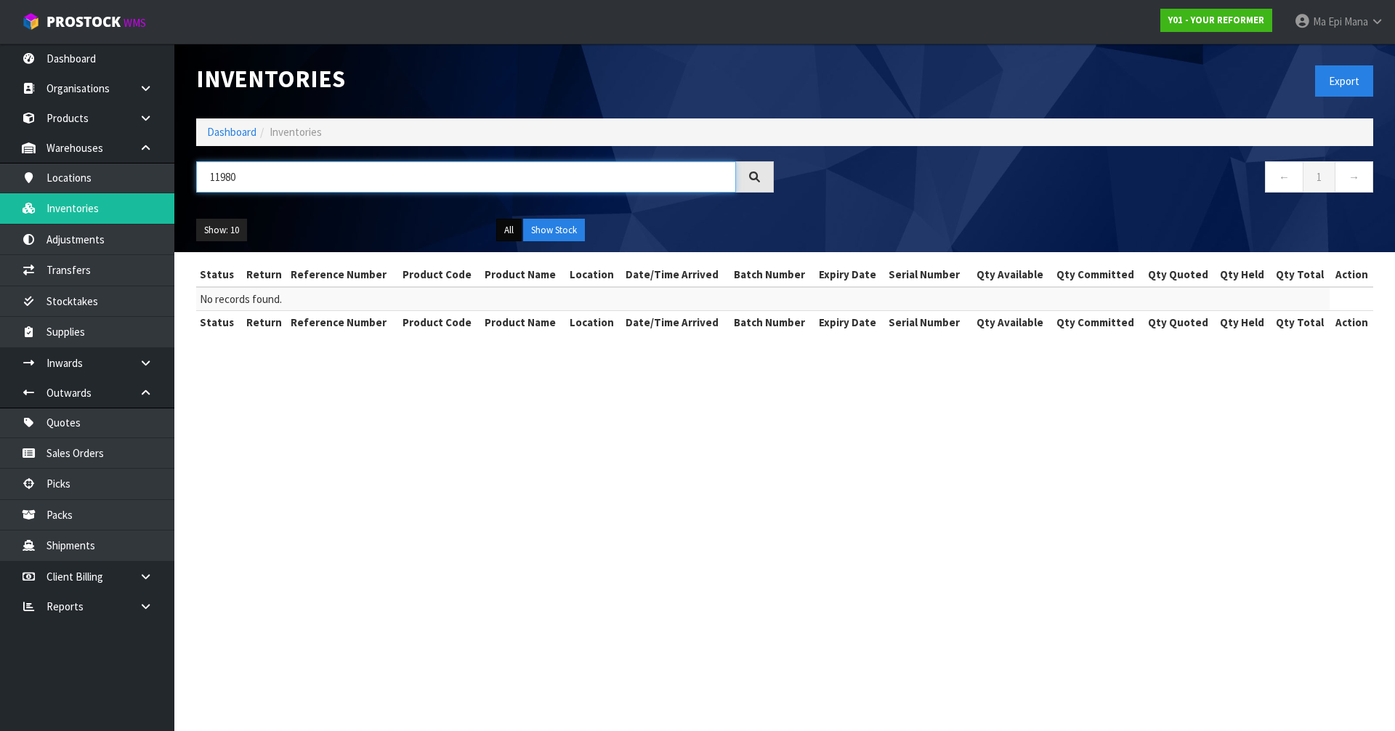
type input "11980"
click at [503, 229] on button "All" at bounding box center [508, 230] width 25 height 23
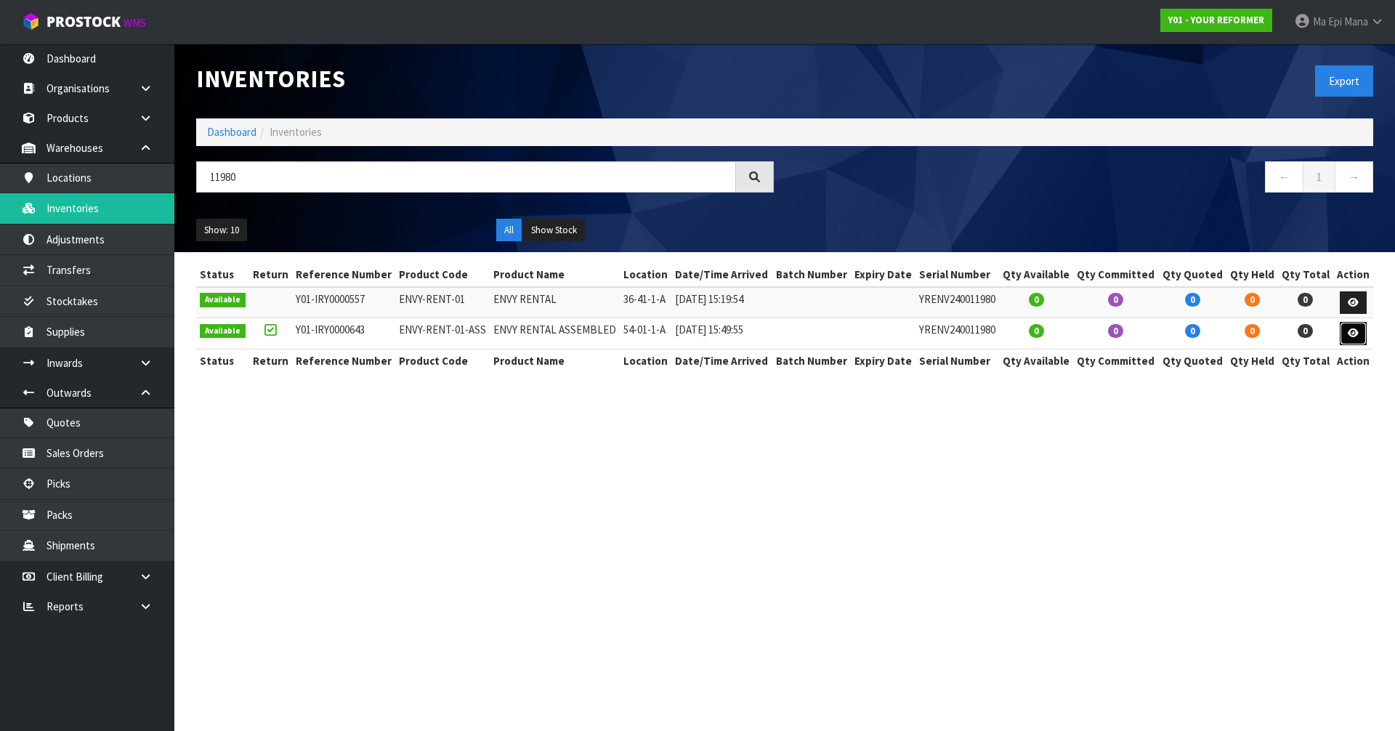
click at [1356, 336] on icon at bounding box center [1353, 332] width 11 height 9
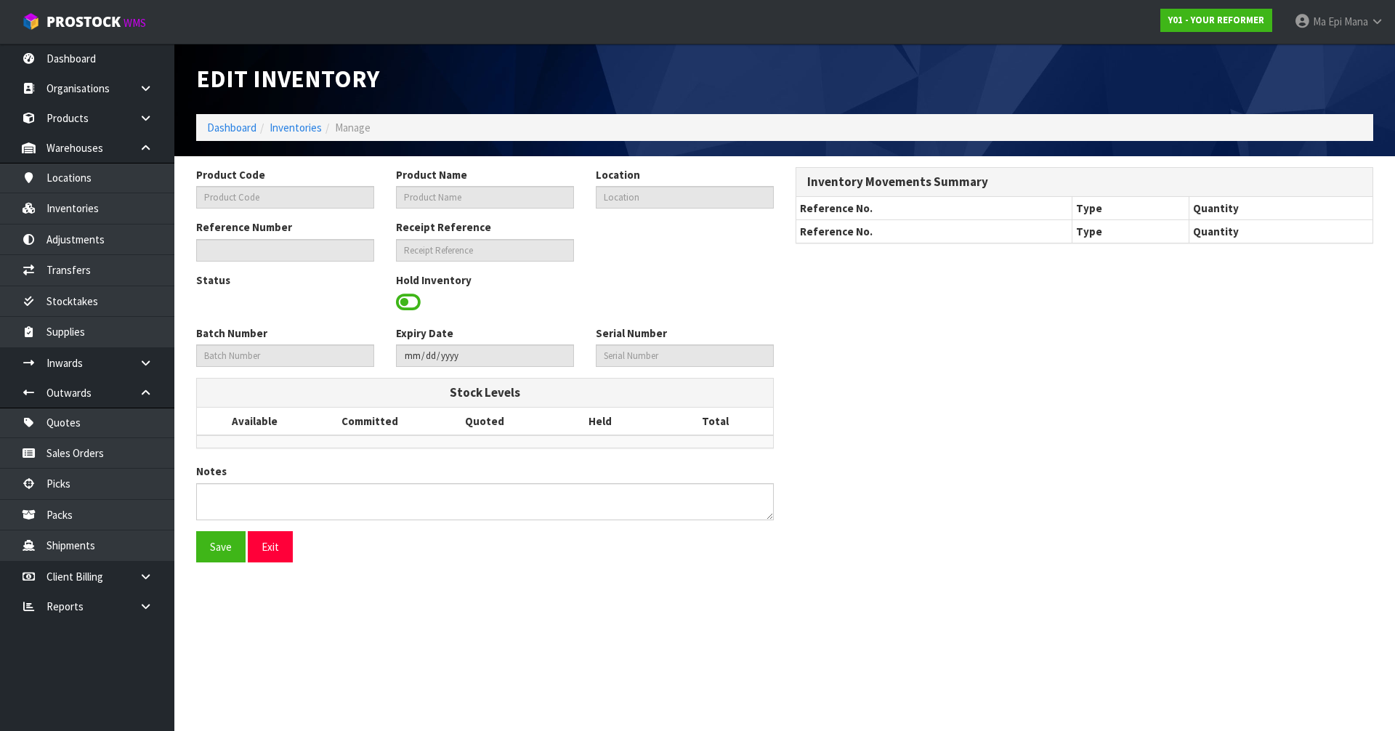
type input "ENVY-RENT-01-ASS"
type input "ENVY RENTAL ASSEMBLED"
type input "54-01-1-A"
type input "Y01-IRY0000643"
type input "Y01-REC0000143"
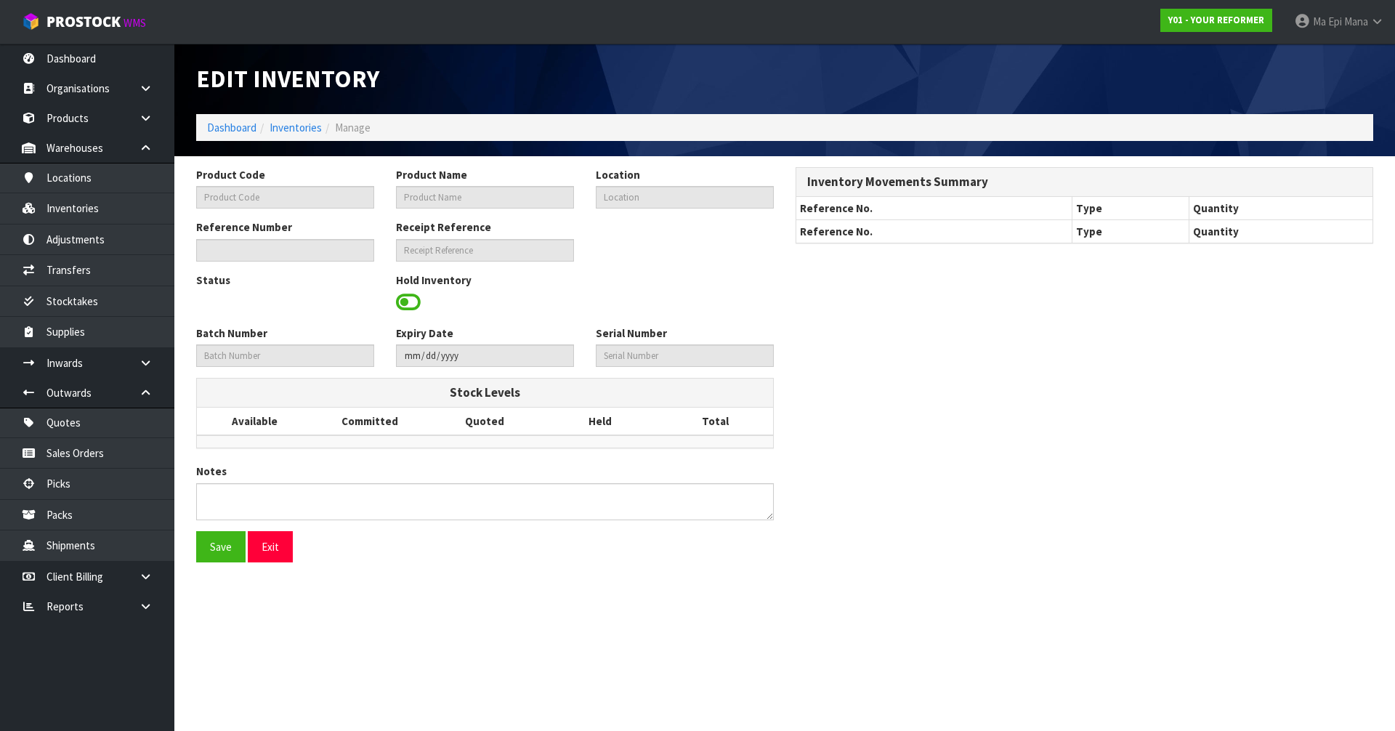
type input "YRENV240011980"
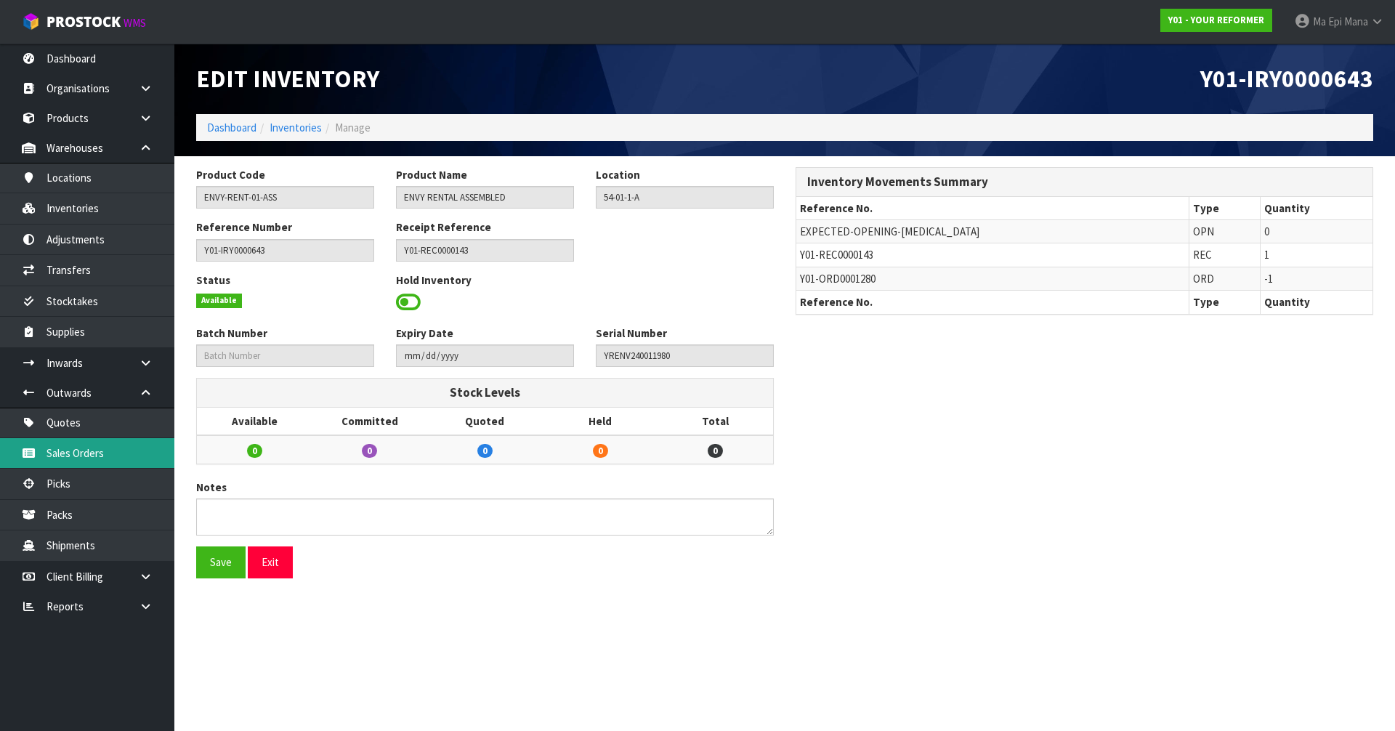
click at [94, 450] on link "Sales Orders" at bounding box center [87, 453] width 174 height 30
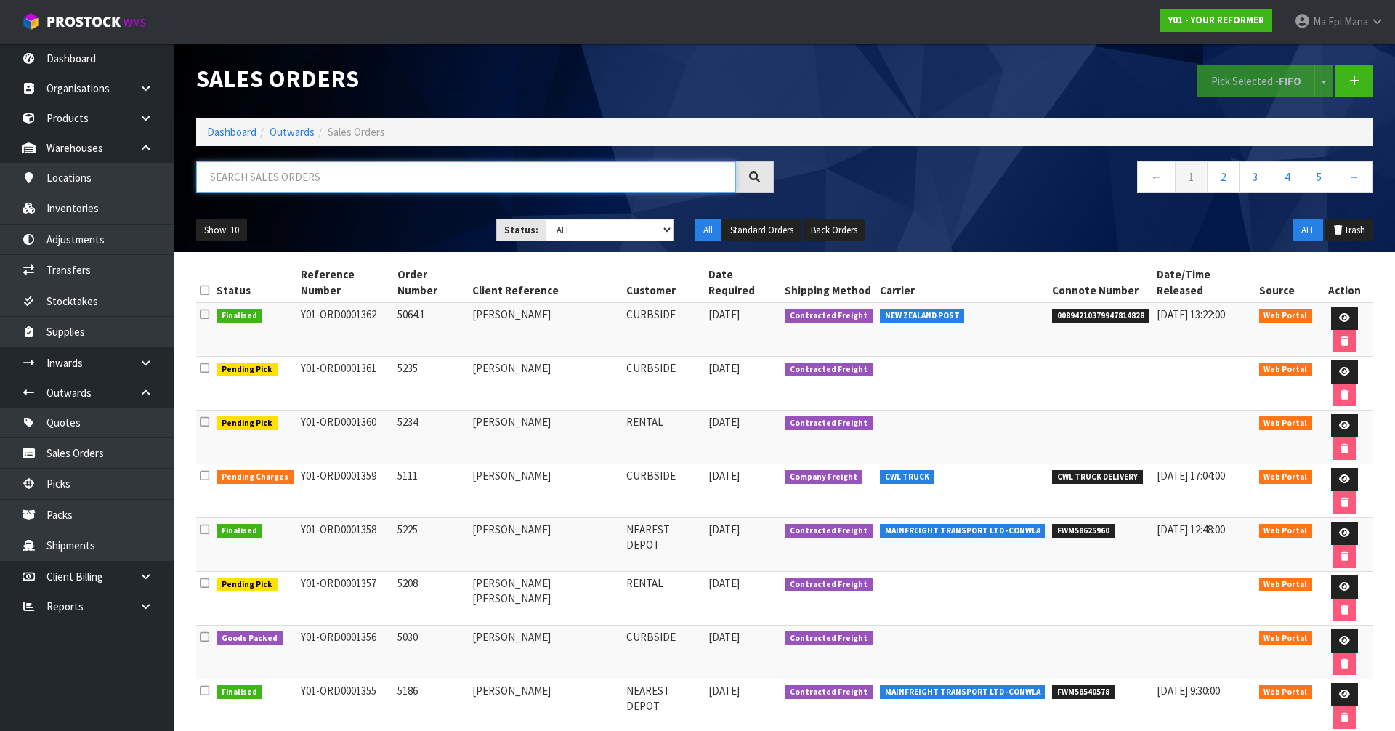
click at [305, 178] on input "text" at bounding box center [466, 176] width 540 height 31
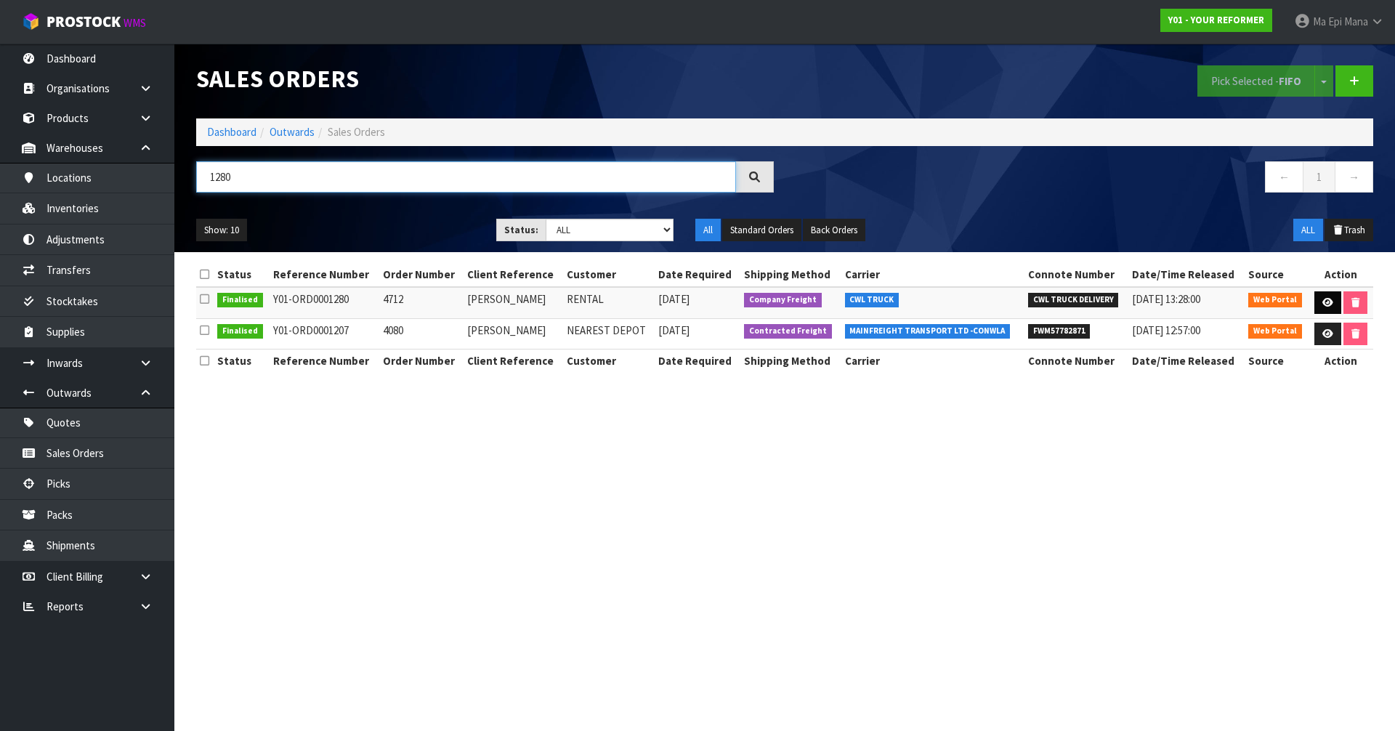
type input "1280"
click at [1330, 303] on icon at bounding box center [1327, 302] width 11 height 9
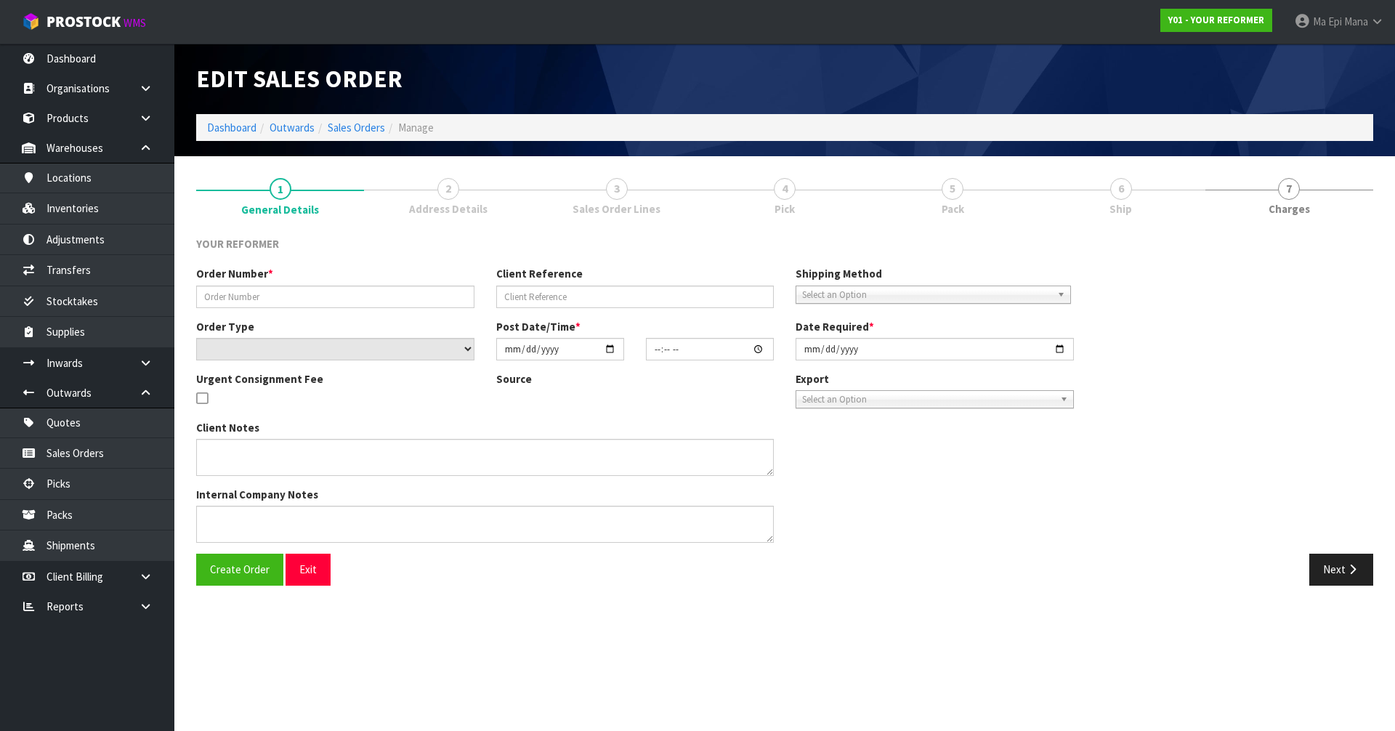
type input "4712"
type input "[PERSON_NAME]"
select select "number:0"
type input "[DATE]"
type input "15:22:00.000"
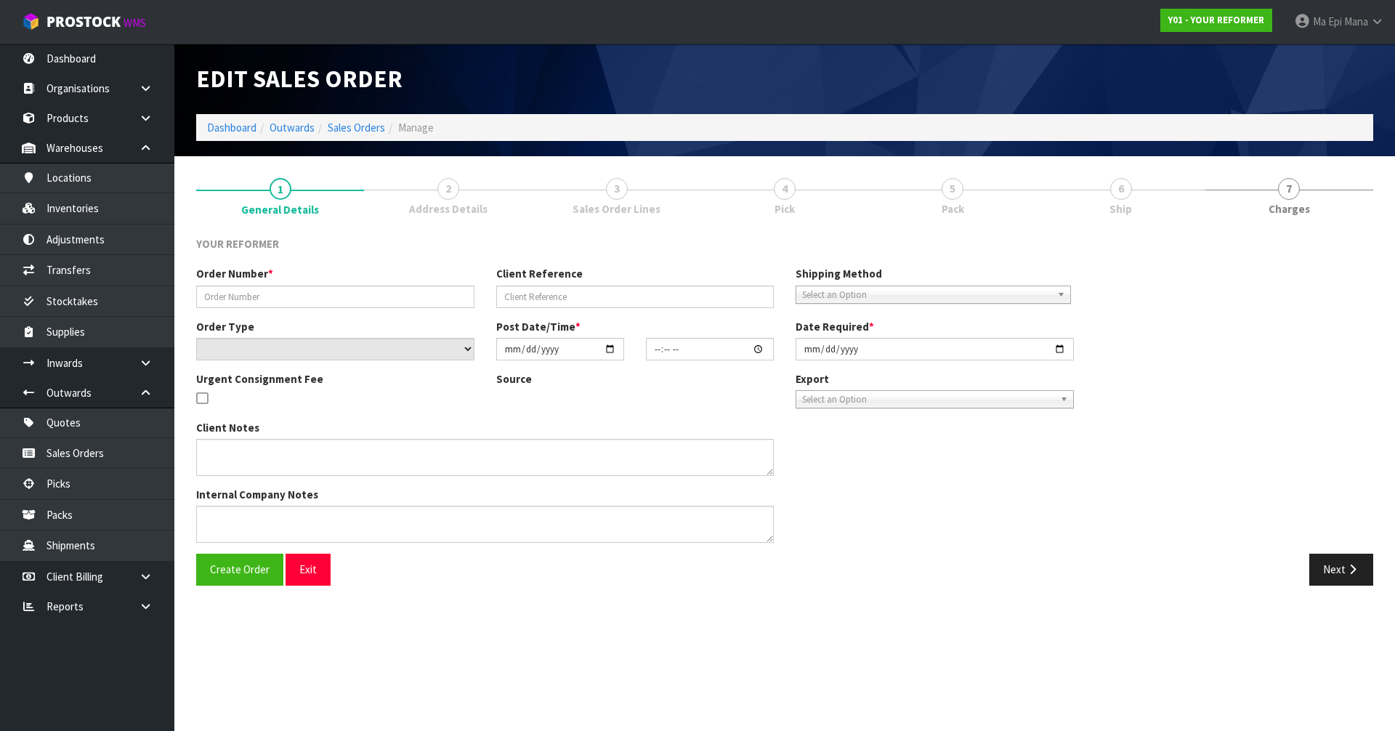
type input "[DATE]"
type textarea "[PERSON_NAME] [STREET_ADDRESS][PERSON_NAME] [PHONE_NUMBER]"
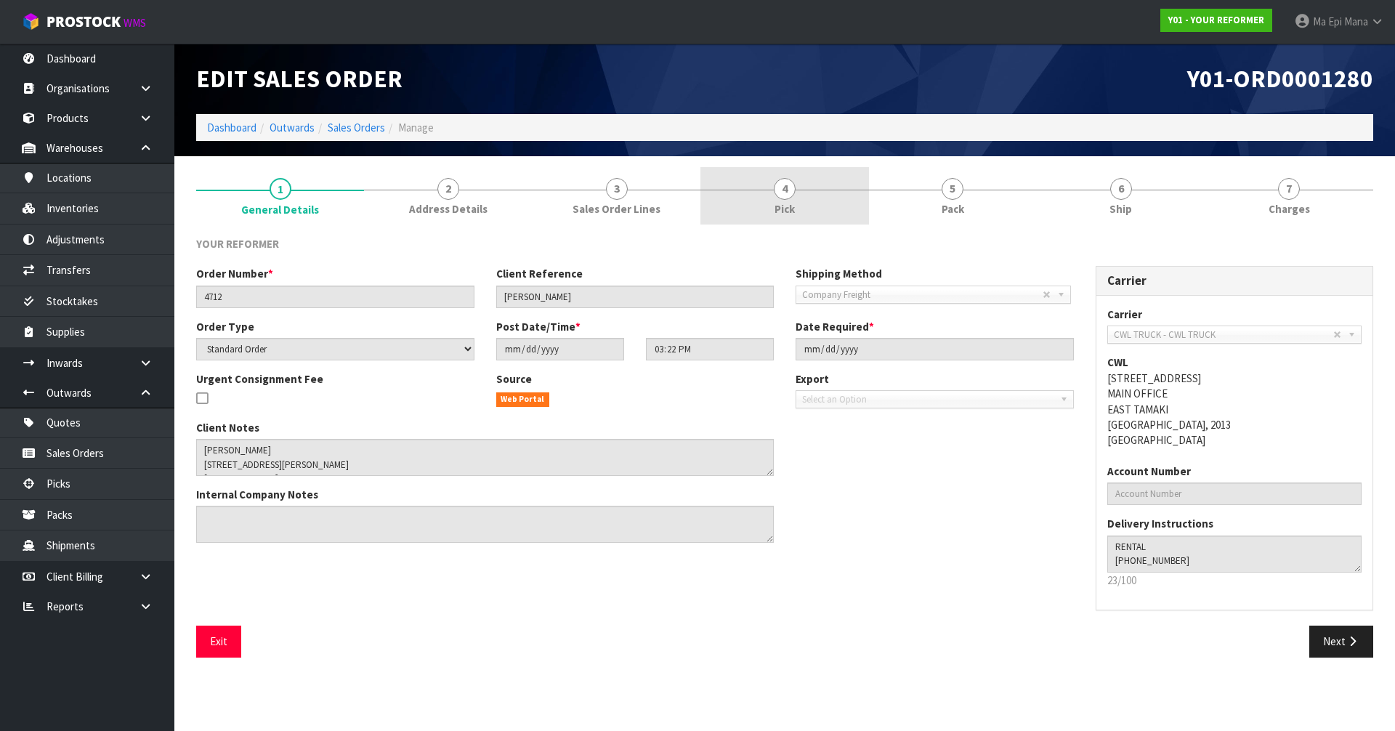
click at [812, 189] on link "4 Pick" at bounding box center [784, 195] width 168 height 57
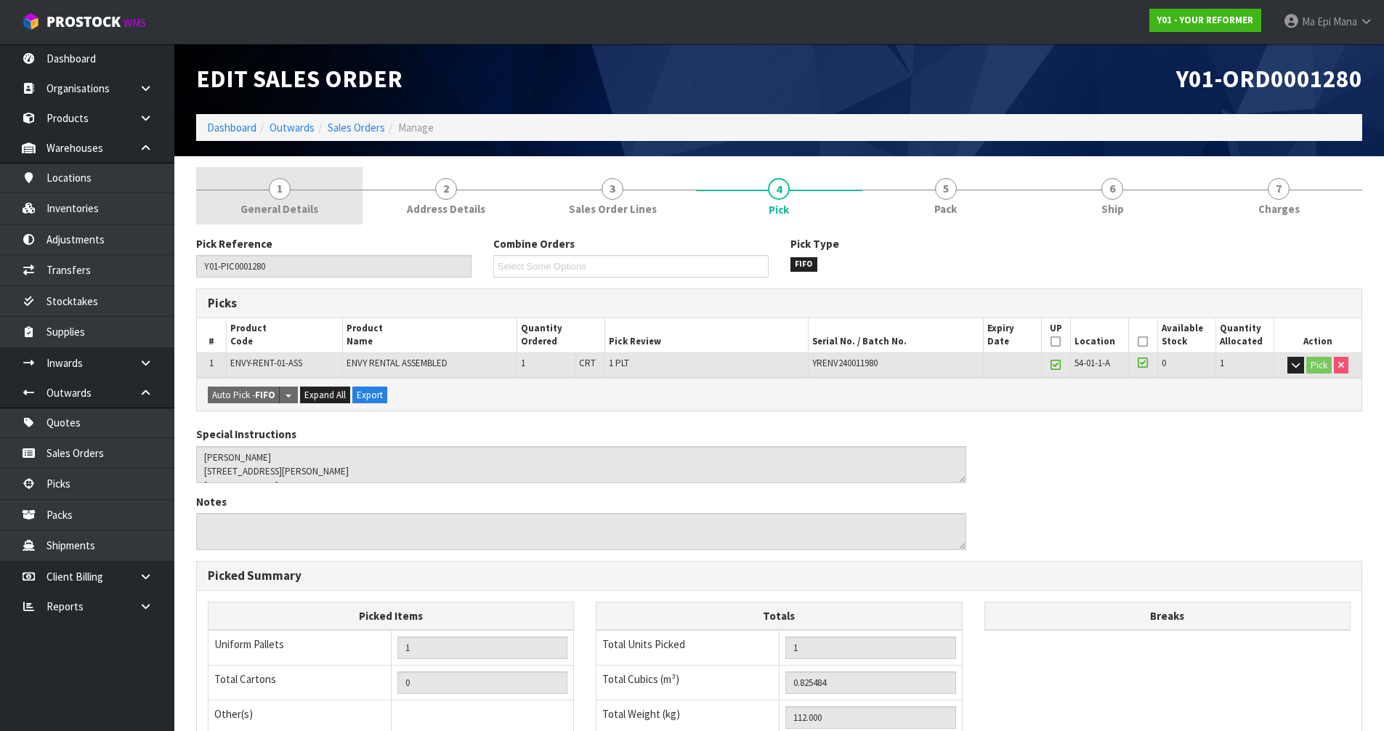
click at [278, 196] on span "1" at bounding box center [280, 189] width 22 height 22
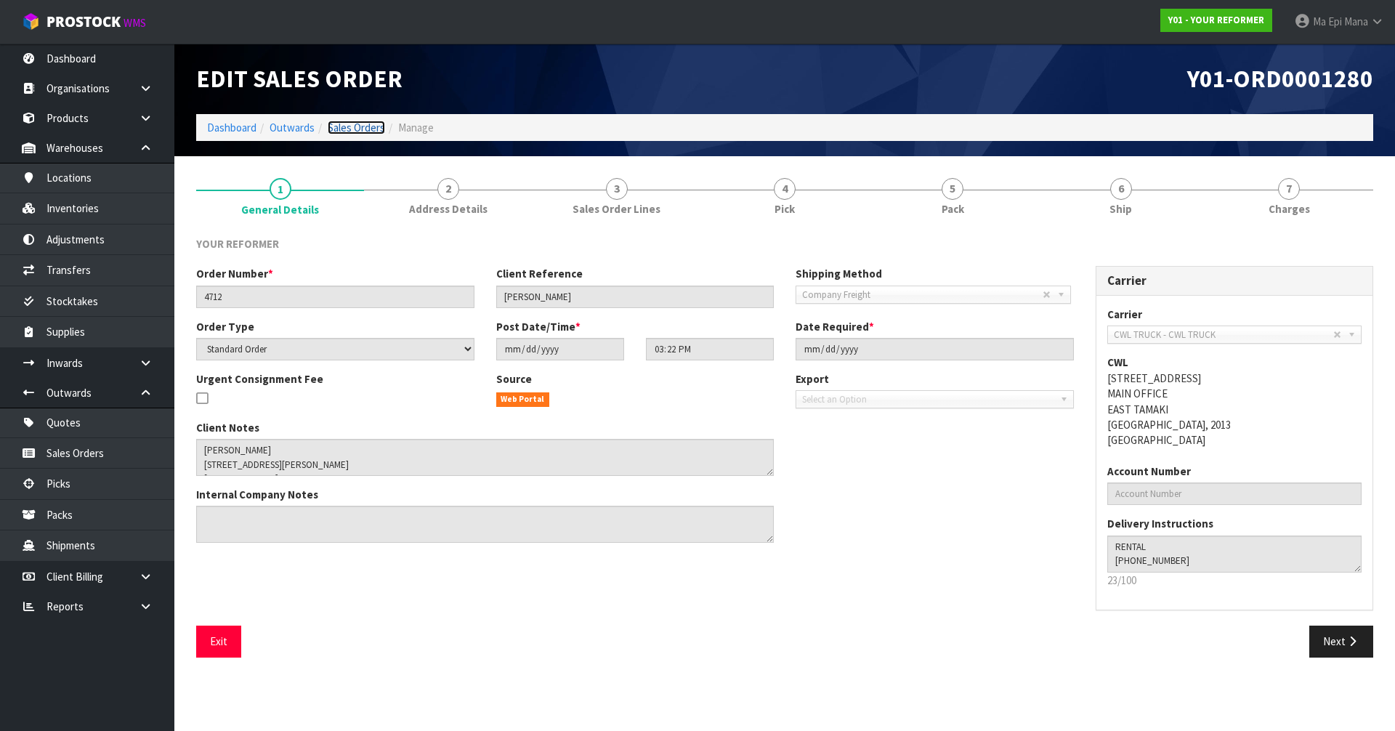
click at [339, 124] on link "Sales Orders" at bounding box center [356, 128] width 57 height 14
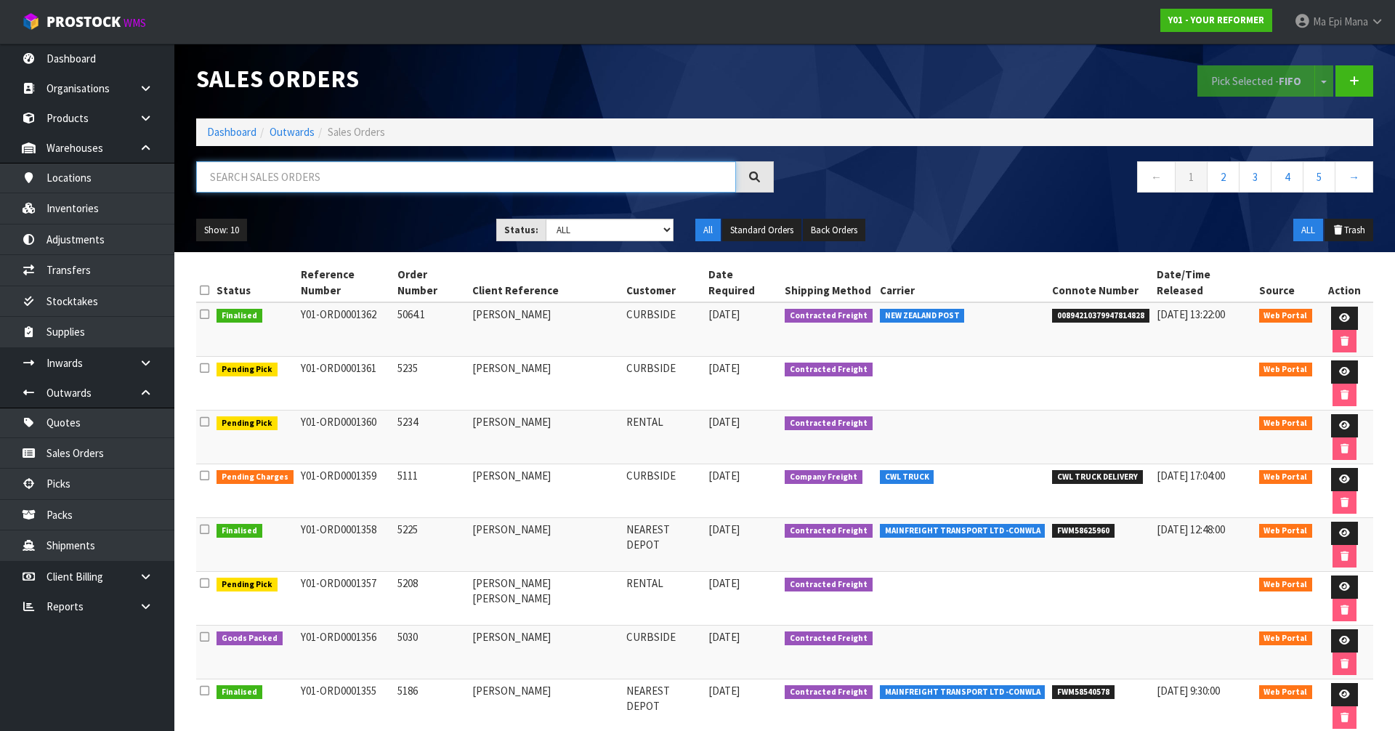
click at [357, 174] on input "text" at bounding box center [466, 176] width 540 height 31
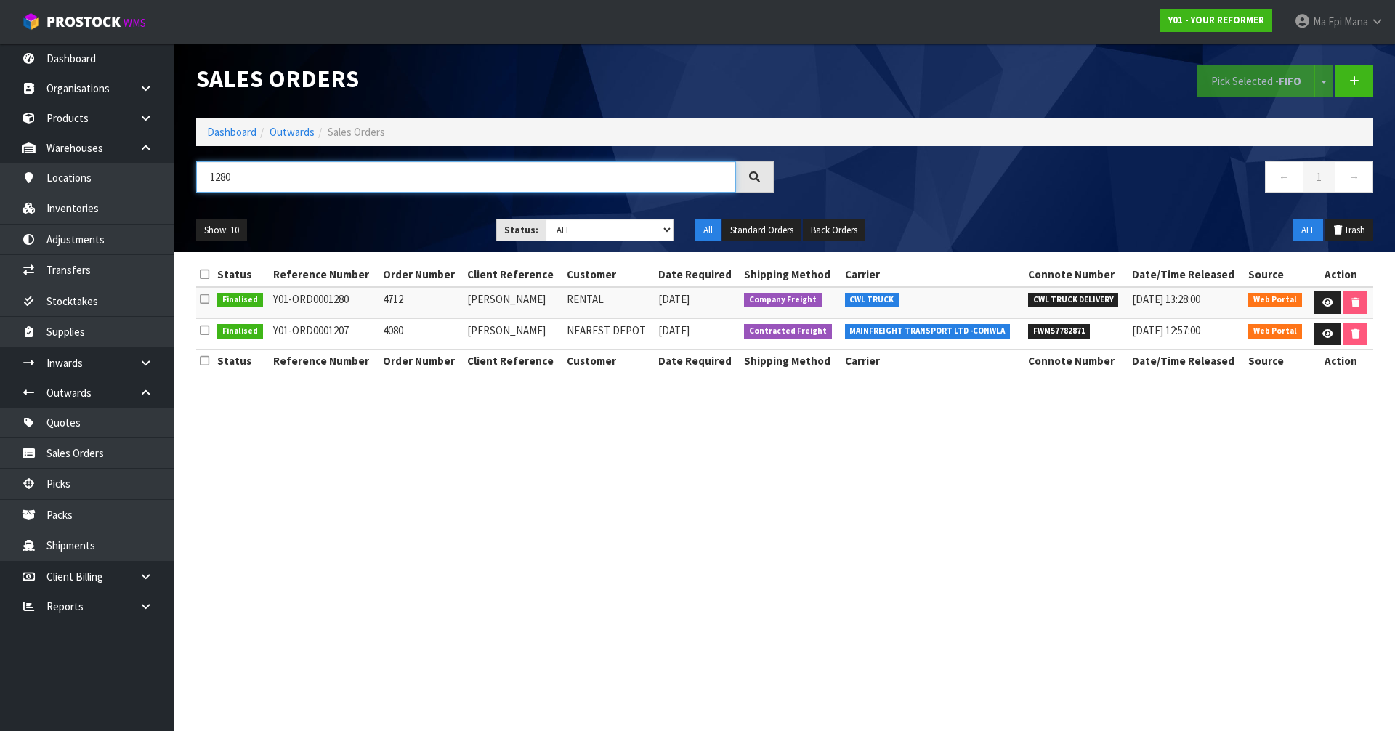
type input "1280"
click at [1033, 307] on td "CWL TRUCK DELIVERY" at bounding box center [1077, 302] width 104 height 31
drag, startPoint x: 1034, startPoint y: 307, endPoint x: 1043, endPoint y: 307, distance: 8.7
click at [1035, 307] on td "CWL TRUCK DELIVERY" at bounding box center [1077, 302] width 104 height 31
click at [1048, 307] on span "CWL TRUCK DELIVERY" at bounding box center [1073, 300] width 91 height 15
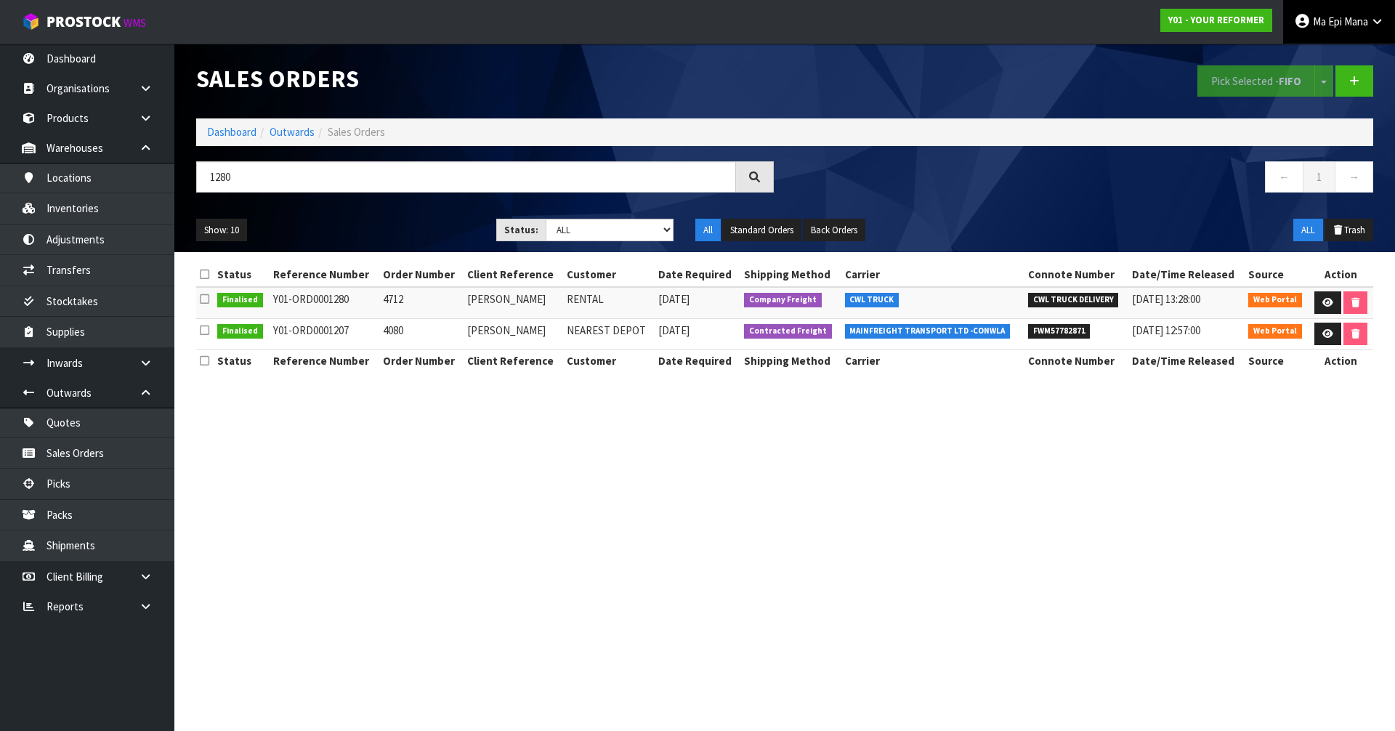
click at [1310, 41] on link "Ma Epi Mana" at bounding box center [1339, 22] width 112 height 44
click at [1322, 62] on link "Logout" at bounding box center [1337, 58] width 115 height 20
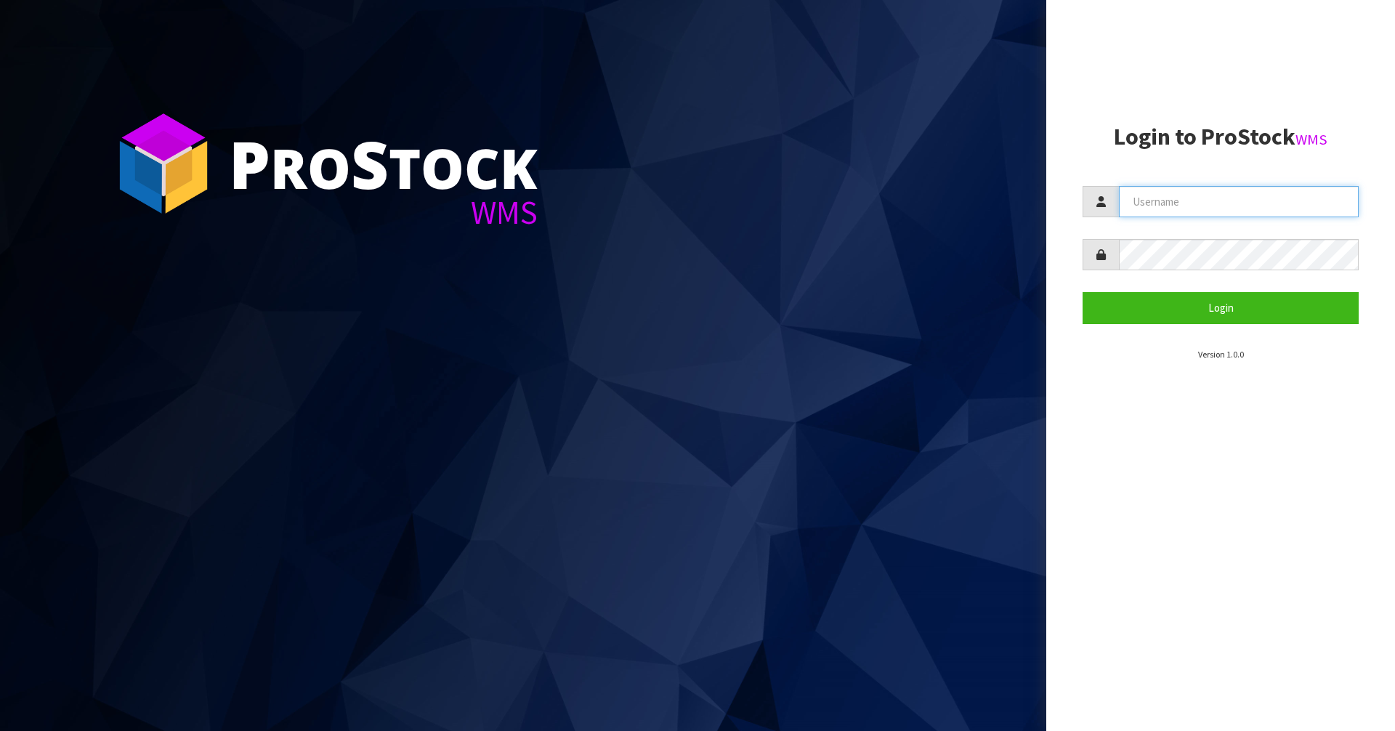
type input "Mana"
click at [1166, 201] on input "Mana" at bounding box center [1239, 201] width 240 height 31
drag, startPoint x: 1187, startPoint y: 215, endPoint x: 1035, endPoint y: 217, distance: 152.6
click at [1035, 217] on div "P ro S tock WMS Login to ProStock WMS Mana Login Version 1.0.0" at bounding box center [697, 365] width 1395 height 731
type input "Raj"
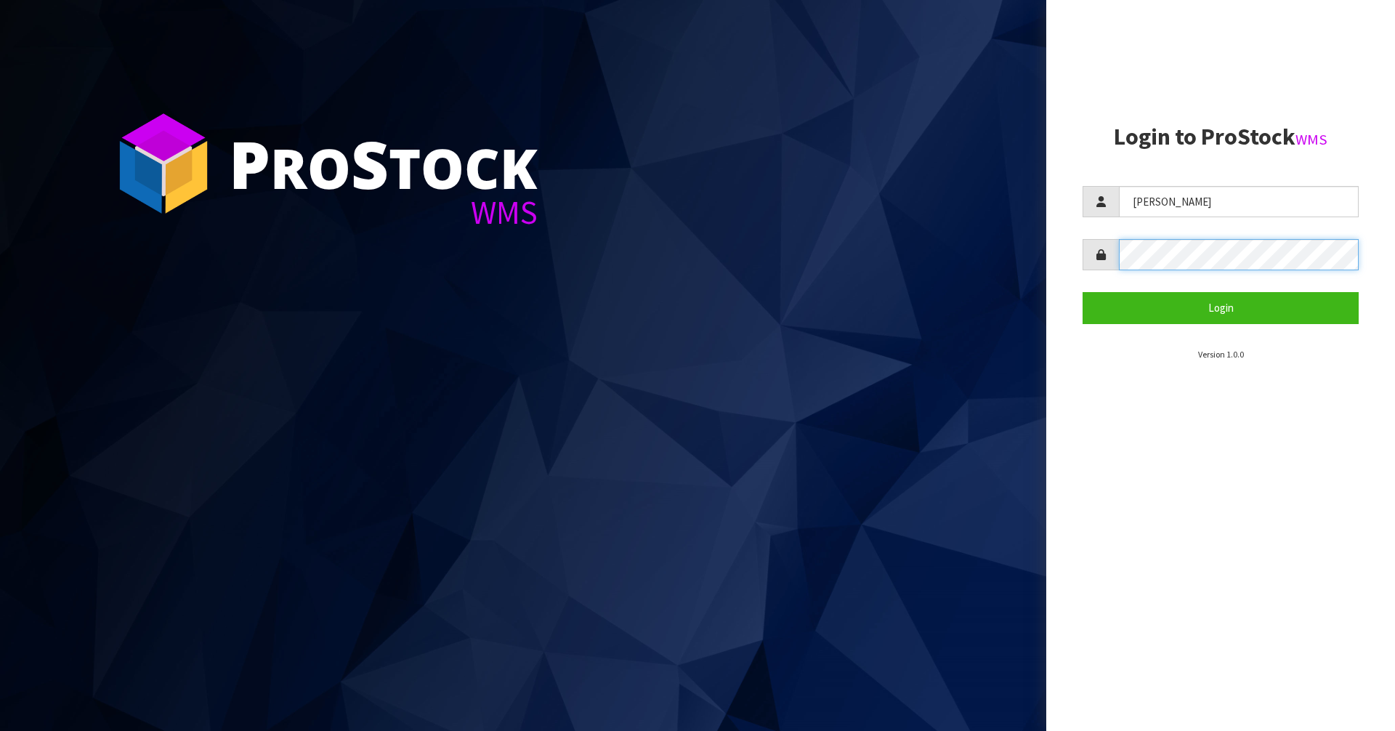
click at [1107, 274] on form "Raj Login" at bounding box center [1221, 254] width 276 height 137
click at [1083, 292] on button "Login" at bounding box center [1221, 307] width 276 height 31
